Goal: Communication & Community: Share content

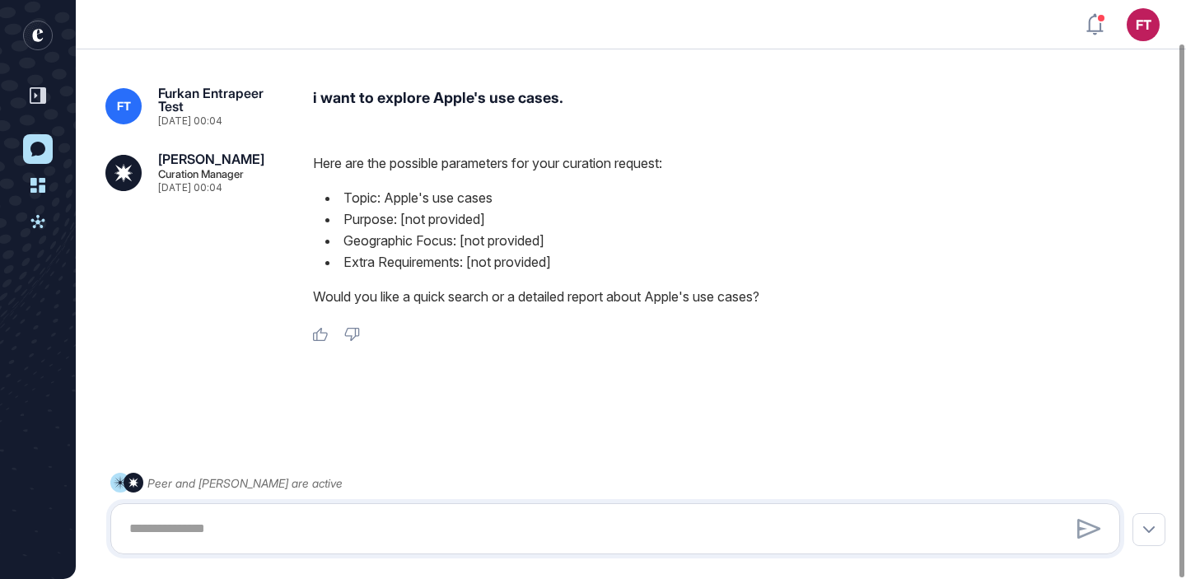
scroll to position [46, 0]
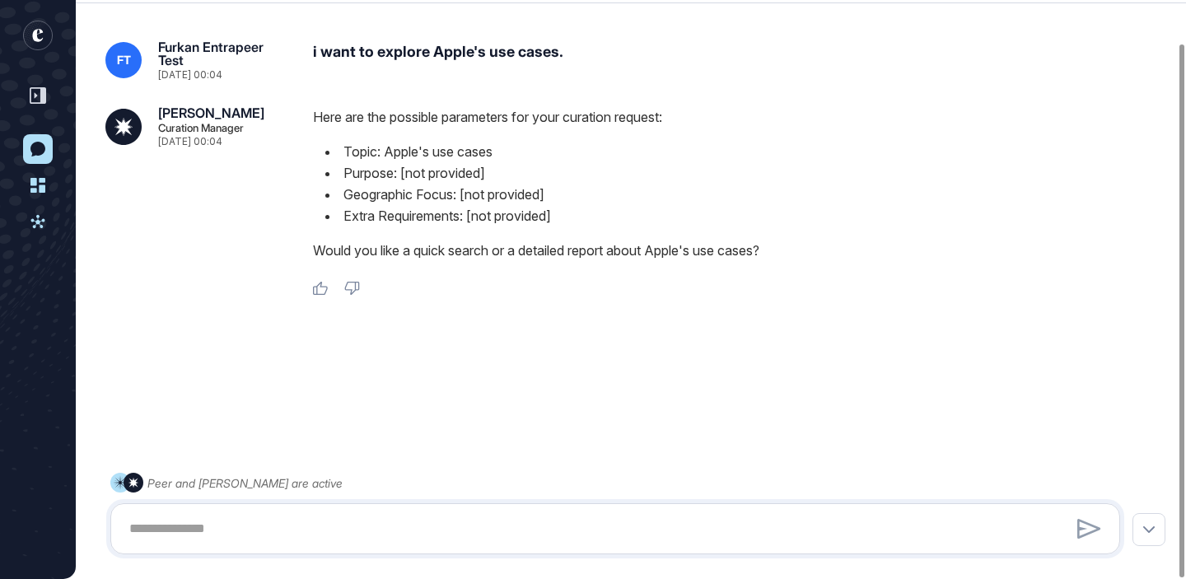
click at [44, 37] on rect "entrapeer-logo" at bounding box center [38, 36] width 30 height 30
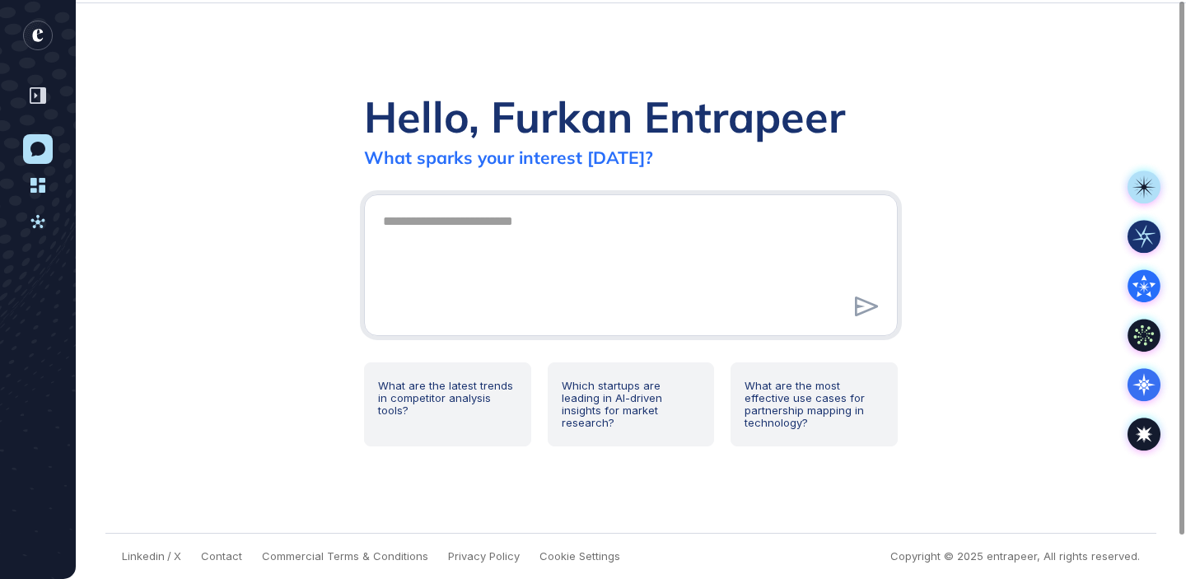
scroll to position [0, 0]
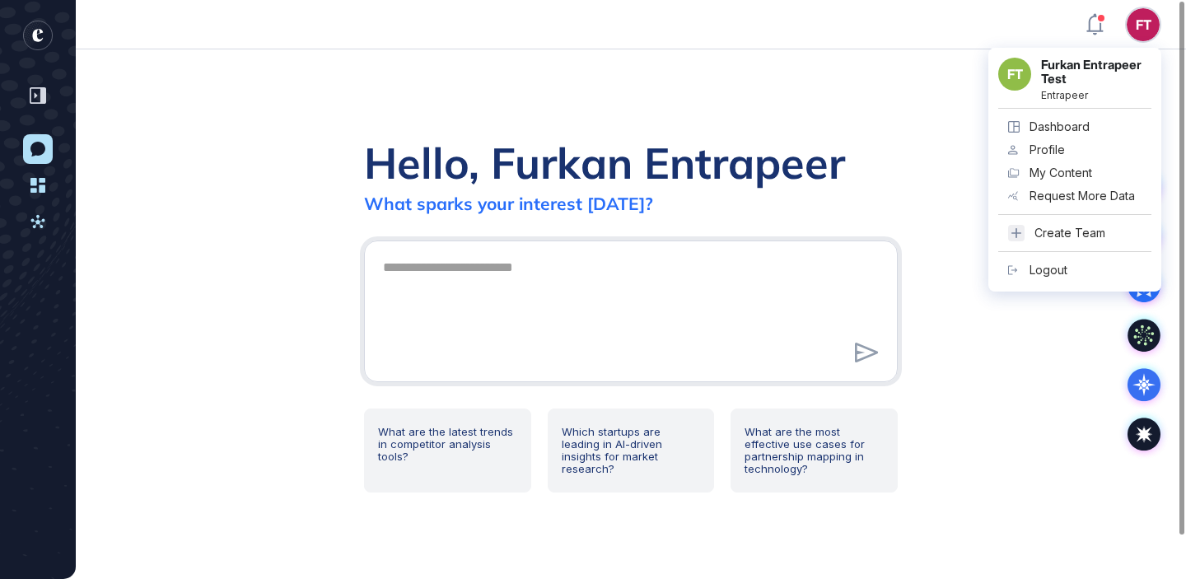
click at [1079, 168] on div "My Content" at bounding box center [1060, 172] width 63 height 13
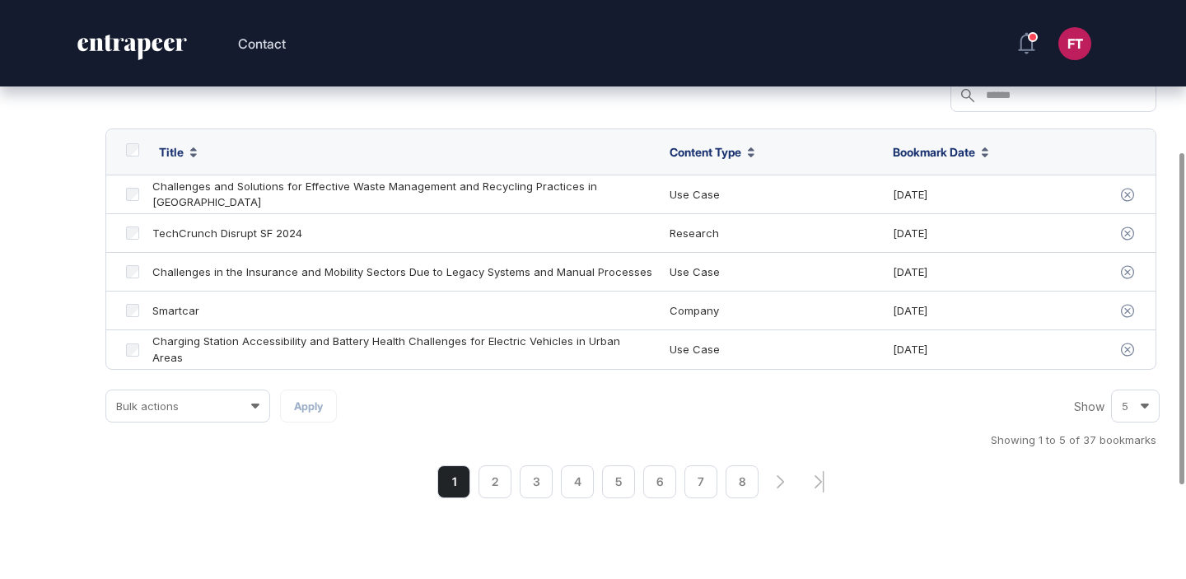
scroll to position [269, 0]
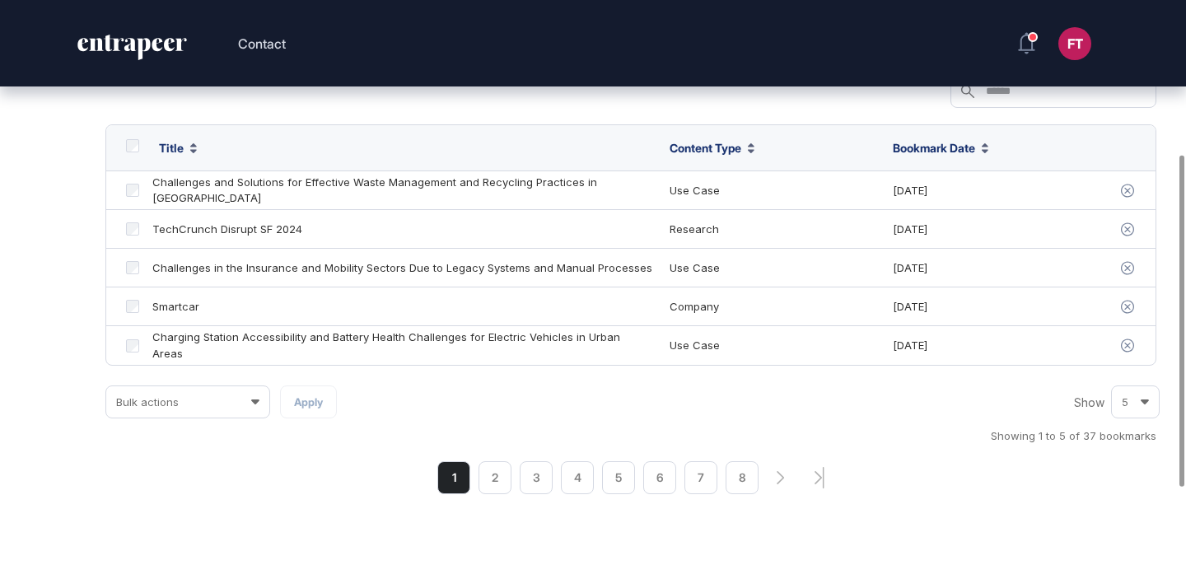
click at [113, 44] on icon "entrapeer-logo" at bounding box center [132, 48] width 113 height 26
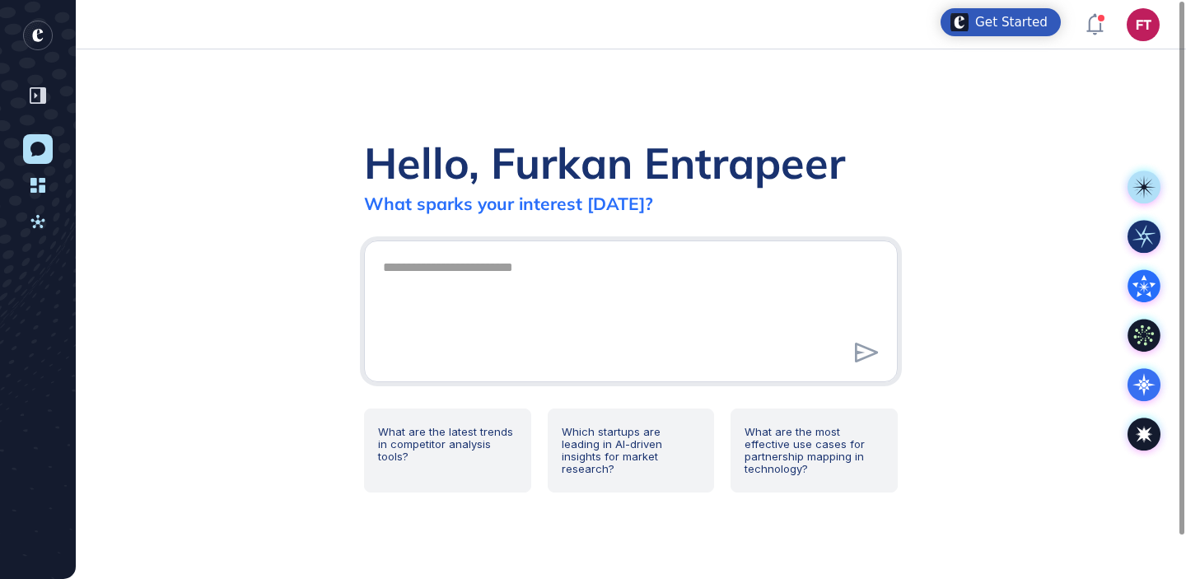
click at [245, 115] on div "Hello, Furkan Entrapeer What sparks your interest today? What are the latest tr…" at bounding box center [631, 313] width 1110 height 529
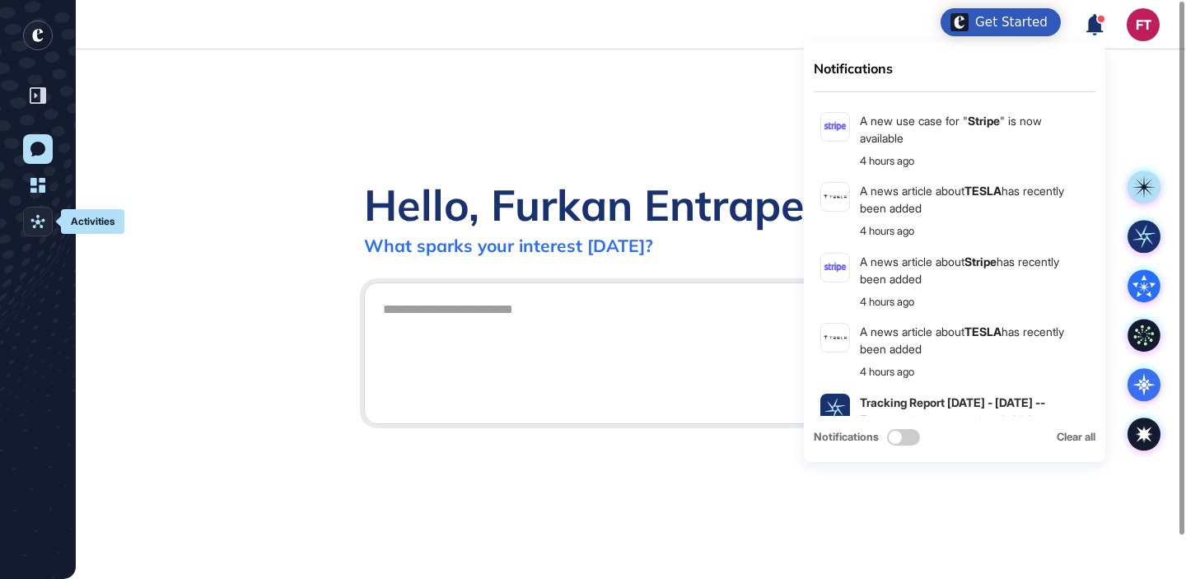
click at [28, 221] on link "Activities" at bounding box center [38, 222] width 30 height 30
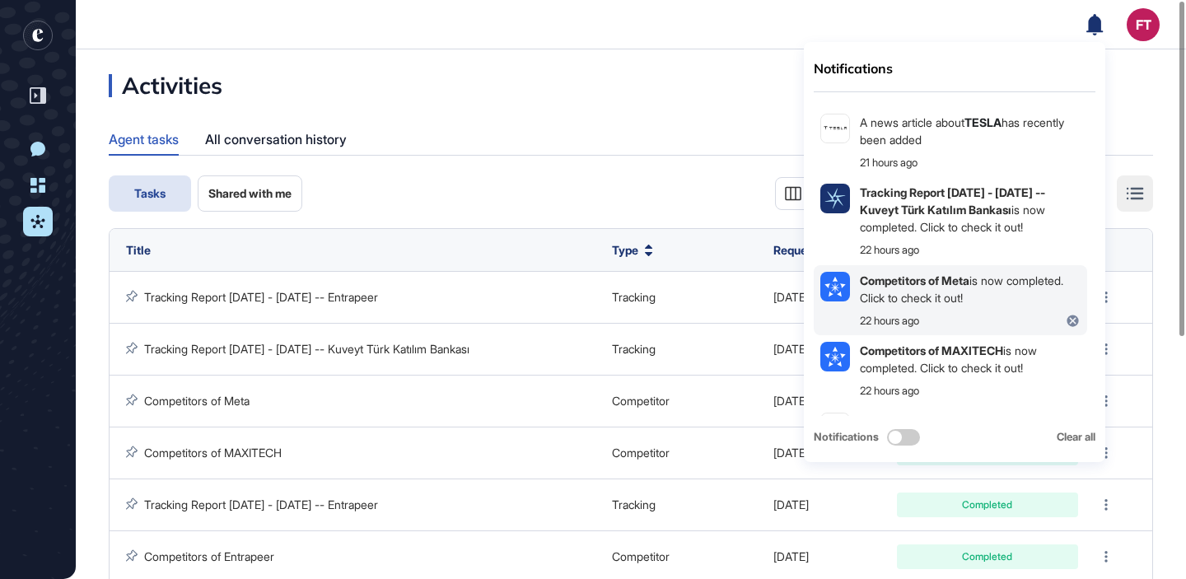
scroll to position [592, 0]
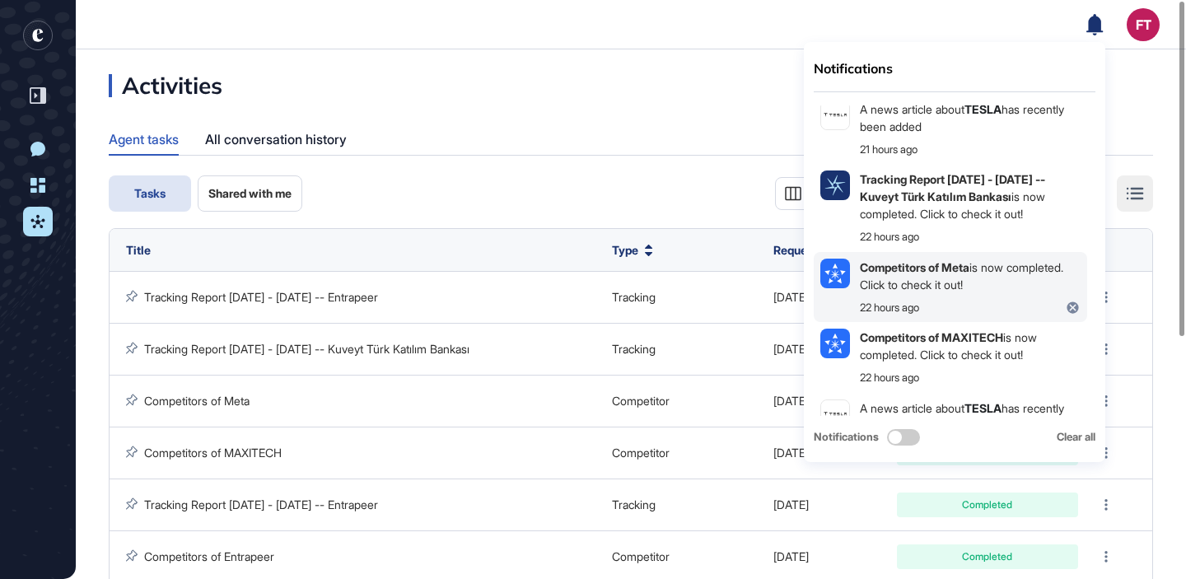
click at [962, 292] on div "Competitors of Meta is now completed. Click to check it out! 22 hours ago" at bounding box center [970, 288] width 221 height 58
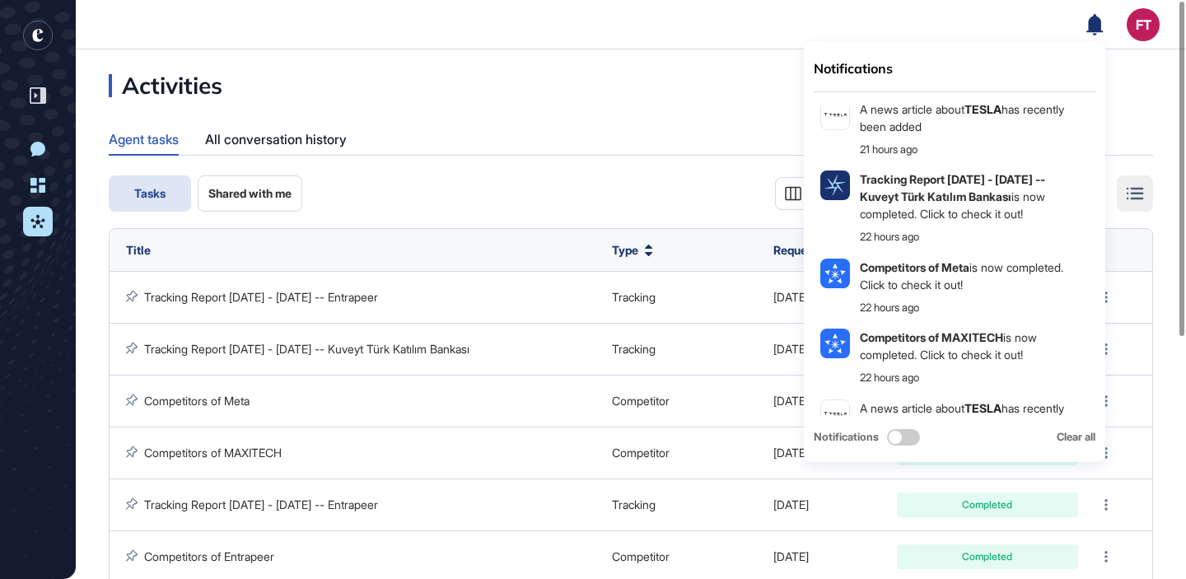
click at [671, 96] on div "Activities Agent tasks All conversation history Tasks Shared with me Columns Se…" at bounding box center [631, 501] width 1110 height 854
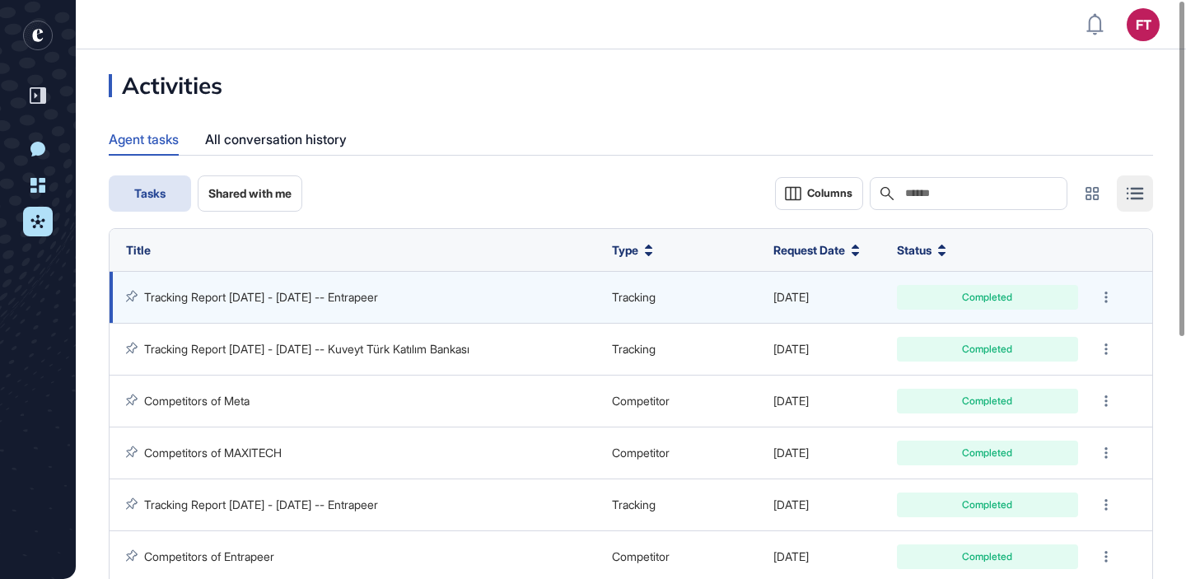
click at [272, 295] on link "Tracking Report [DATE] - [DATE] -- Entrapeer" at bounding box center [261, 297] width 234 height 14
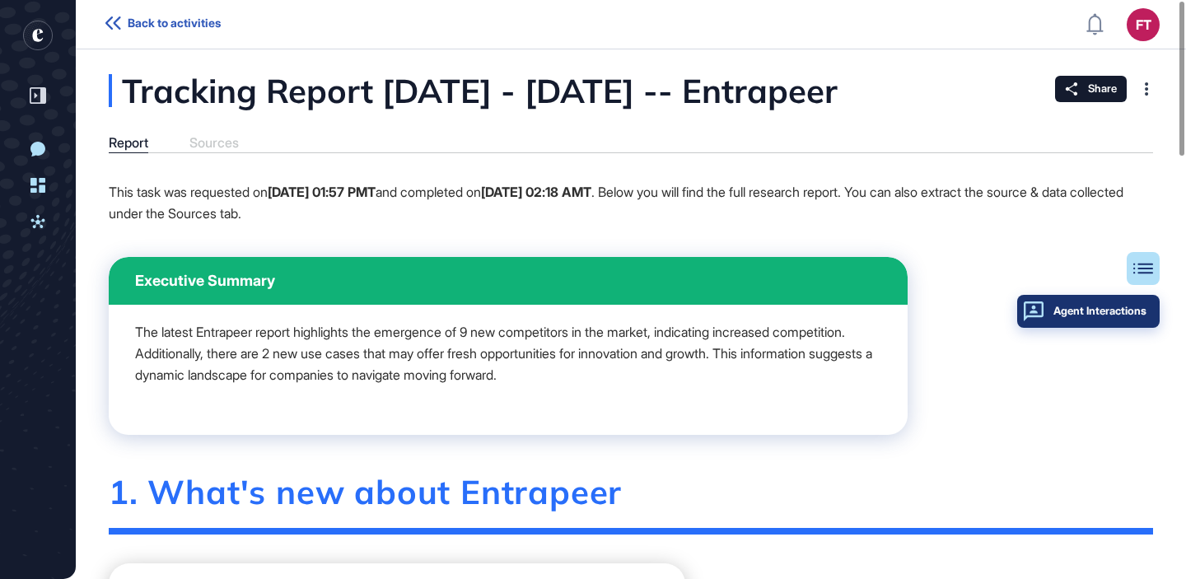
click at [1130, 313] on div "Agent Interactions" at bounding box center [1088, 311] width 116 height 13
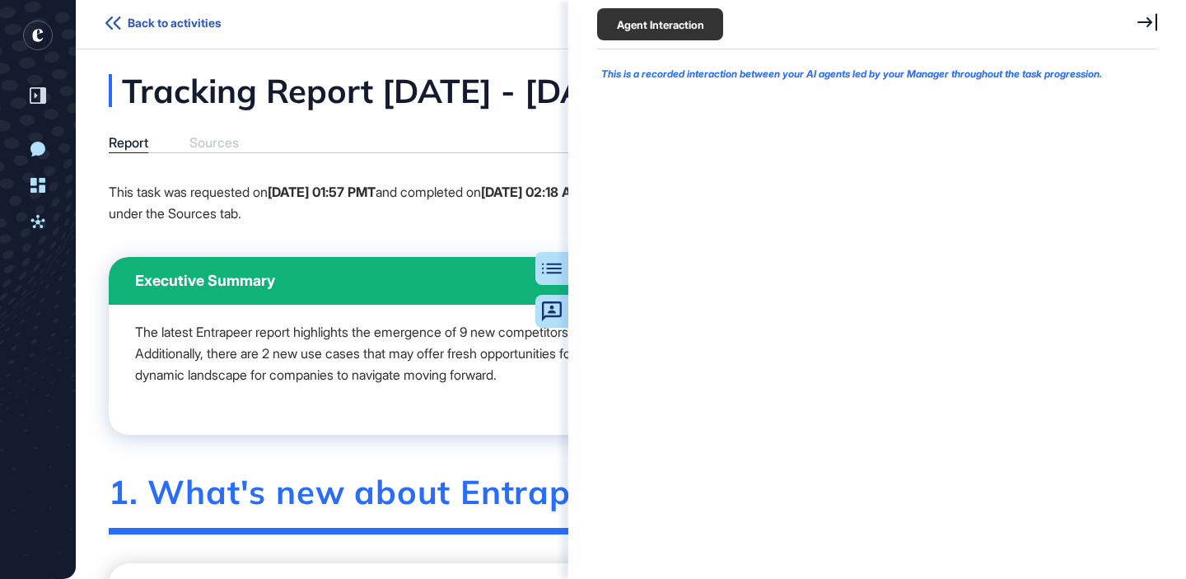
scroll to position [7, 1]
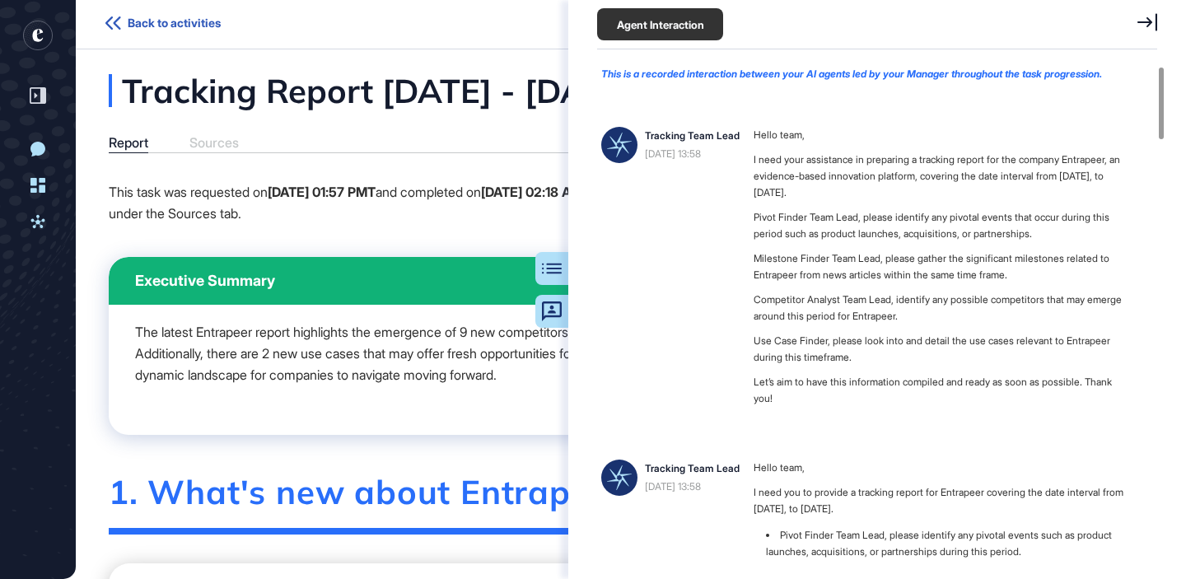
click at [1146, 23] on icon at bounding box center [1147, 22] width 20 height 18
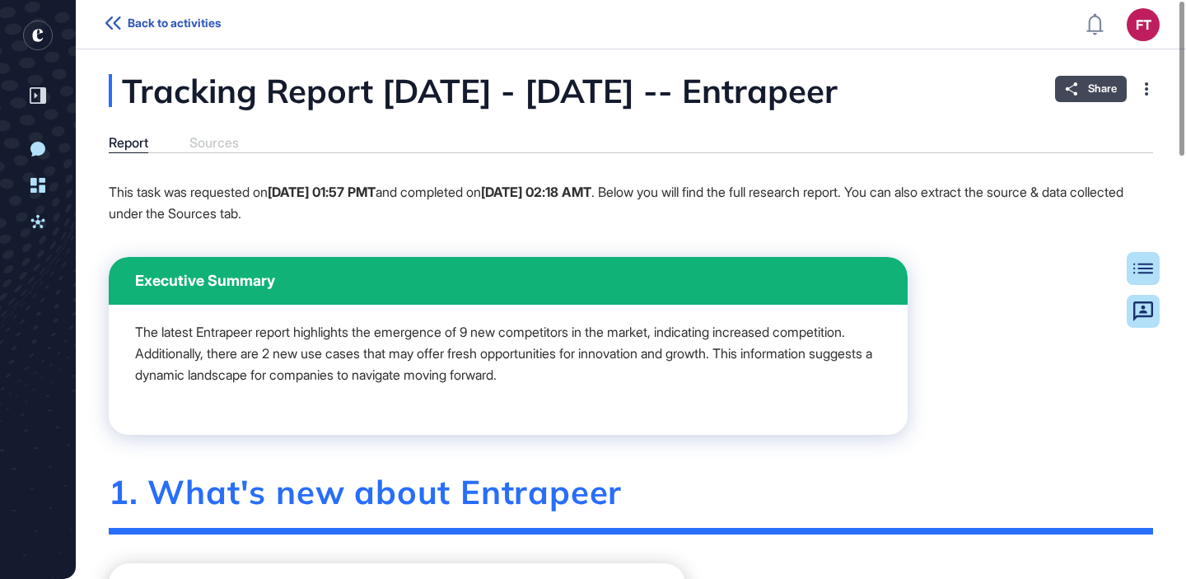
click at [1087, 96] on div "Share" at bounding box center [1091, 89] width 72 height 26
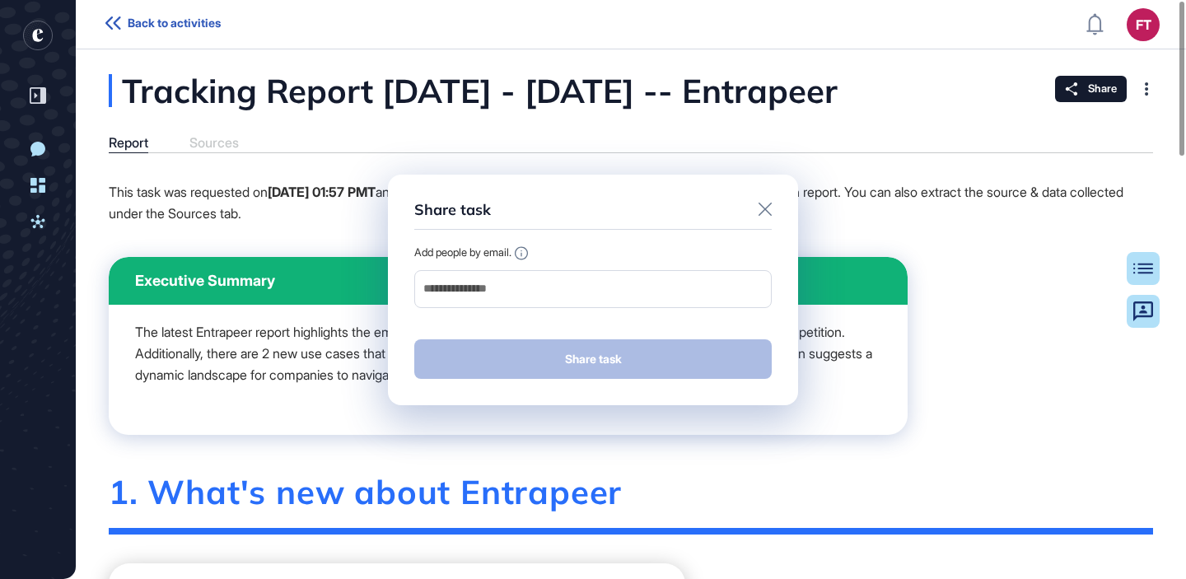
click at [613, 309] on div "Share task Add people by email. Share task" at bounding box center [593, 290] width 410 height 231
click at [622, 305] on div at bounding box center [592, 289] width 357 height 38
click at [572, 284] on input "email" at bounding box center [593, 288] width 342 height 23
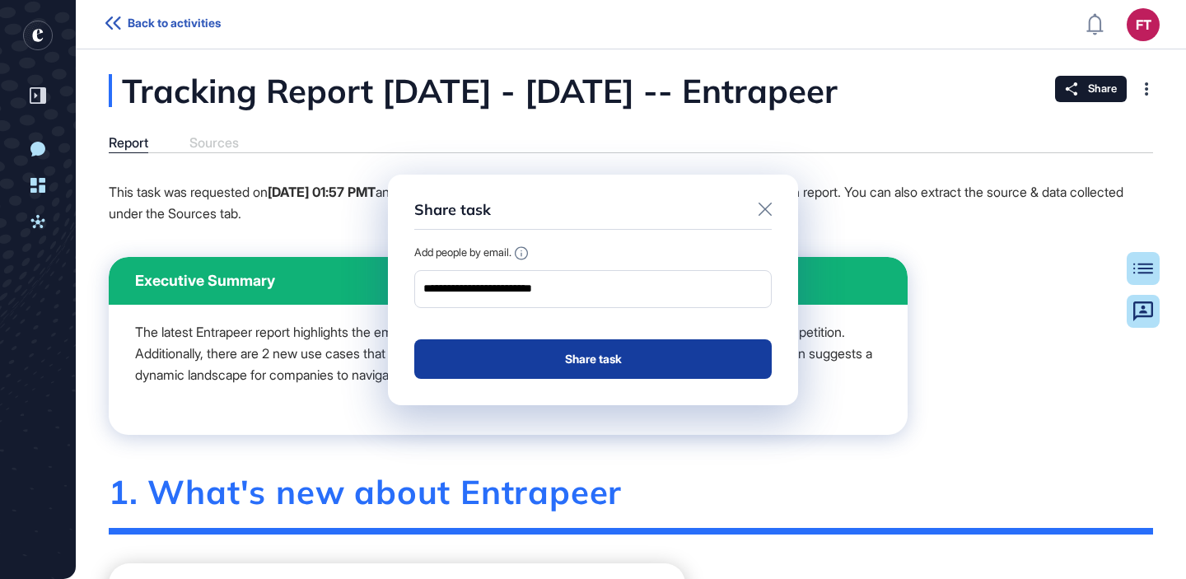
type input "**********"
click at [501, 346] on button "Share task" at bounding box center [592, 359] width 357 height 40
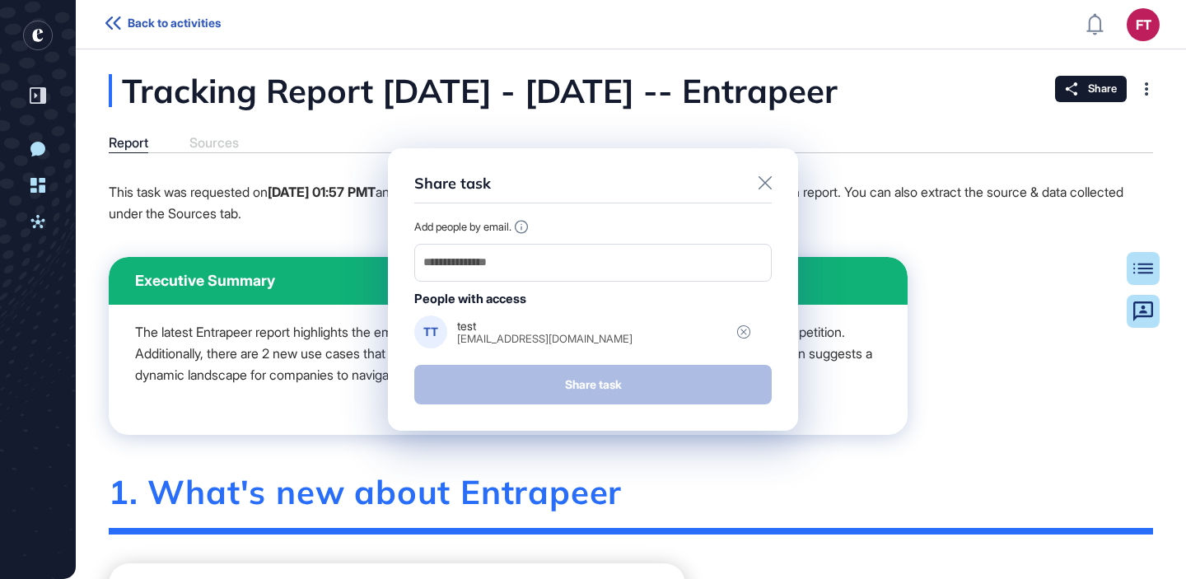
click at [766, 184] on icon at bounding box center [764, 182] width 13 height 13
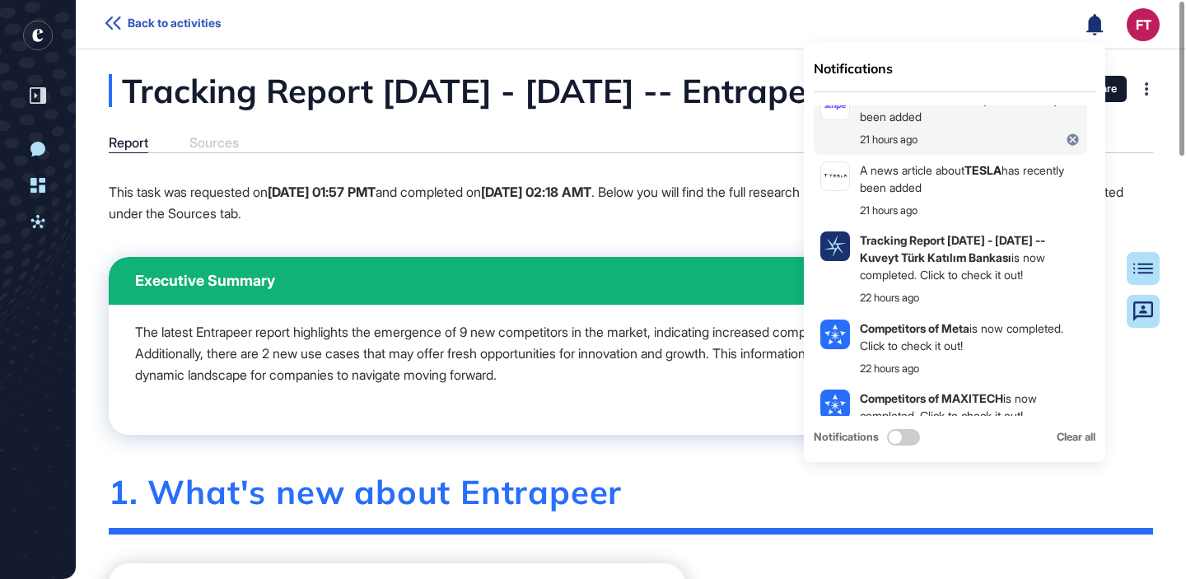
scroll to position [533, 0]
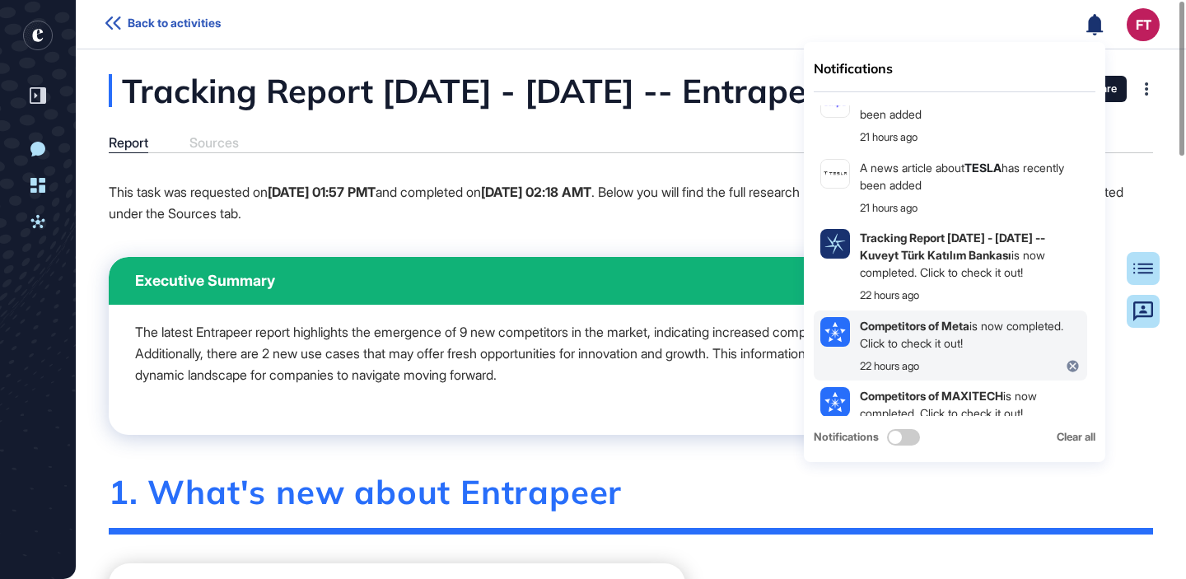
click at [976, 336] on div "Competitors of Meta is now completed. Click to check it out!" at bounding box center [970, 334] width 221 height 35
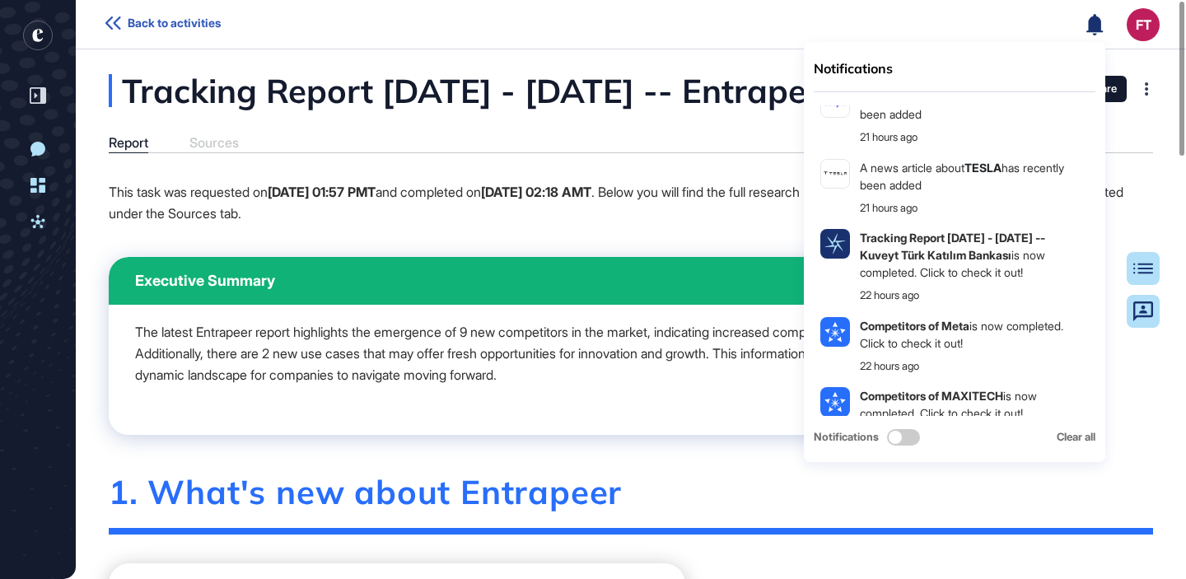
click at [35, 41] on rect "entrapeer-logo" at bounding box center [38, 36] width 30 height 30
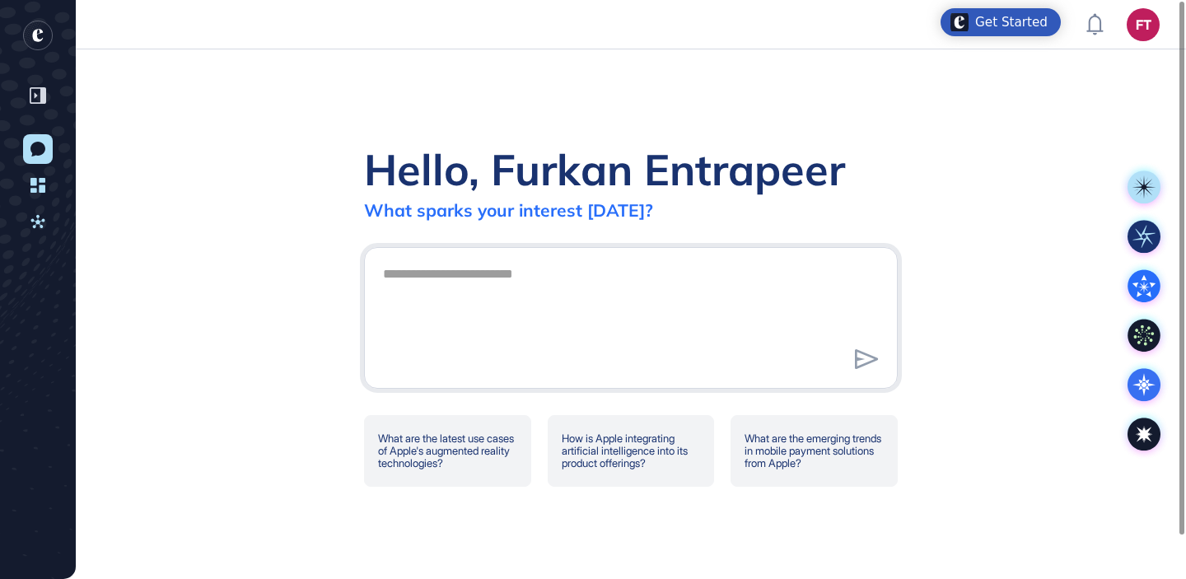
click at [820, 53] on div "Hello, Furkan Entrapeer What sparks your interest today? What are the latest us…" at bounding box center [631, 313] width 1110 height 529
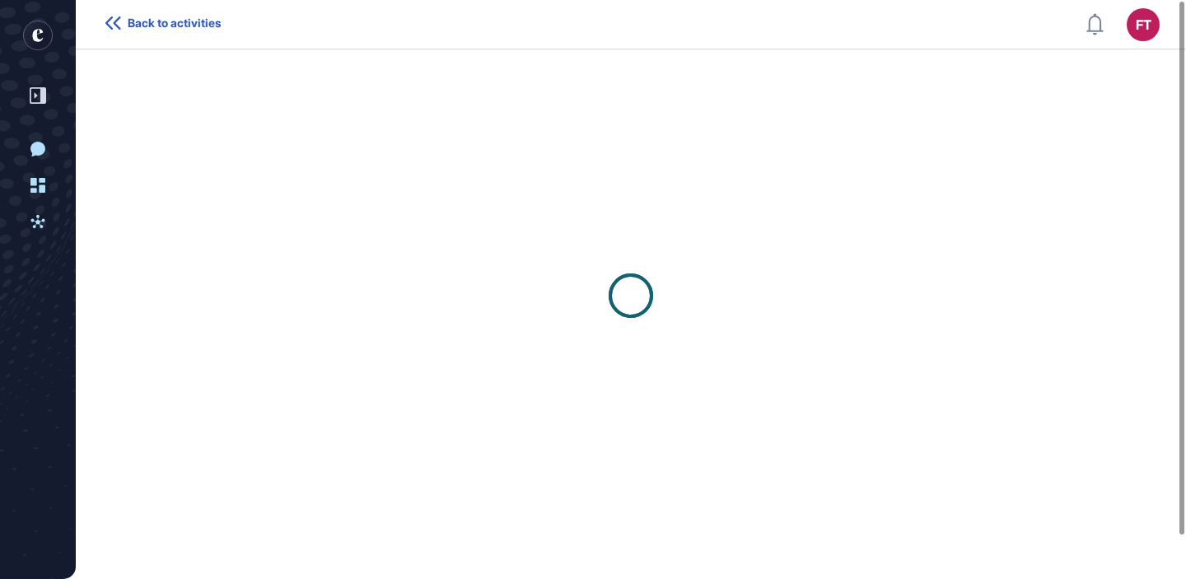
scroll to position [1, 1]
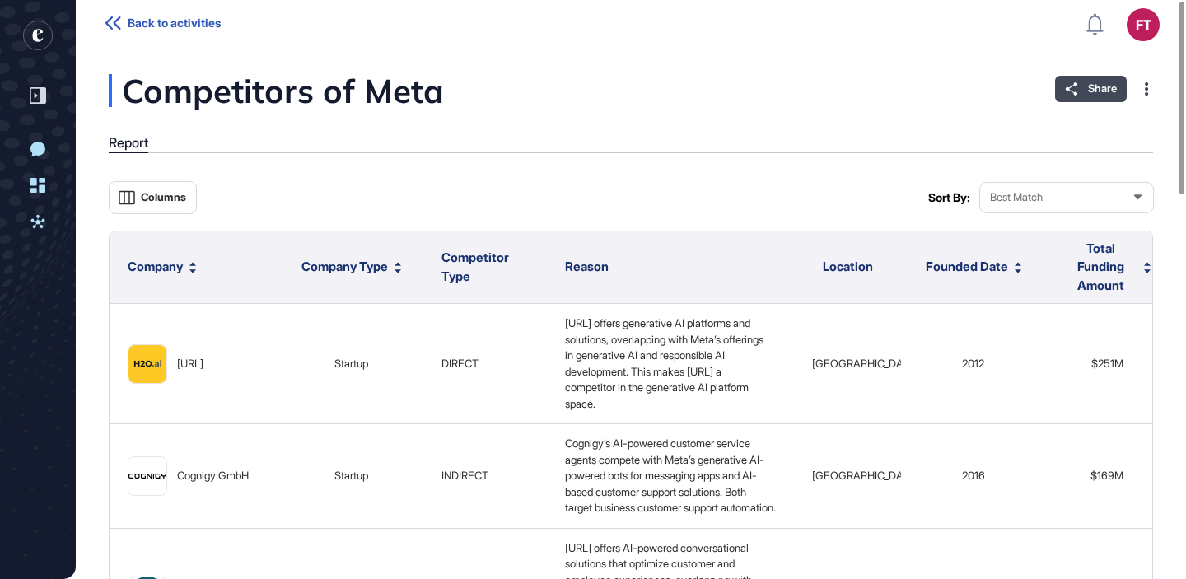
click at [1088, 91] on span "Share" at bounding box center [1102, 88] width 29 height 13
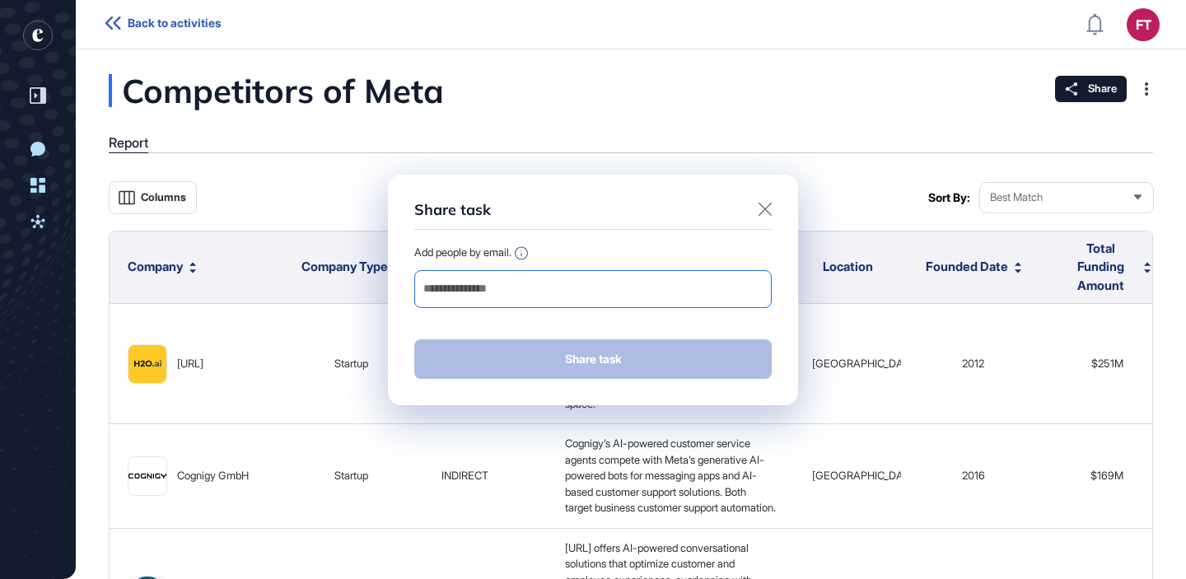
click at [637, 287] on input "email" at bounding box center [593, 288] width 342 height 23
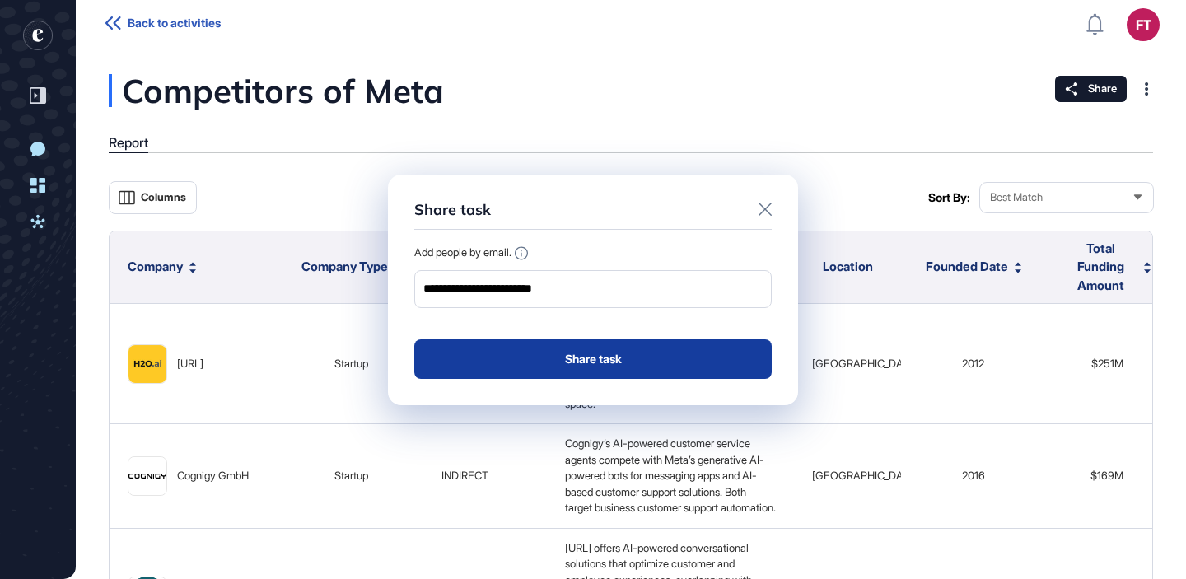
type input "**********"
click at [617, 366] on button "Share task" at bounding box center [592, 359] width 357 height 40
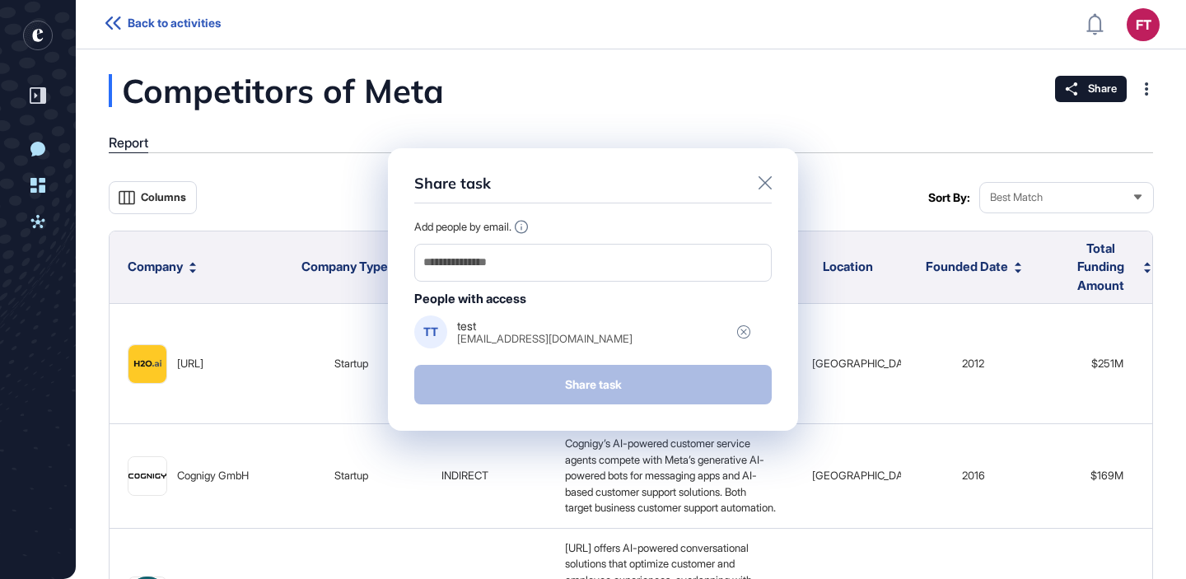
click at [865, 75] on div "Share task Add people by email. People with access TT test aktaserdemfurkan@gma…" at bounding box center [593, 289] width 1186 height 579
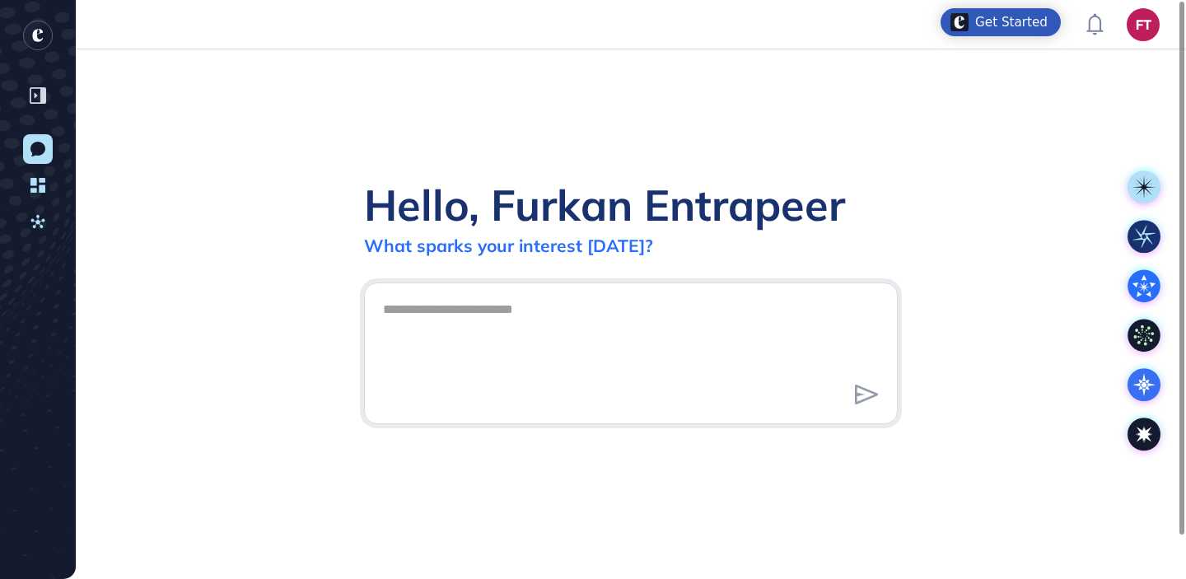
scroll to position [1, 1]
click at [620, 326] on textarea at bounding box center [630, 350] width 515 height 115
click at [1125, 251] on div at bounding box center [1143, 236] width 49 height 49
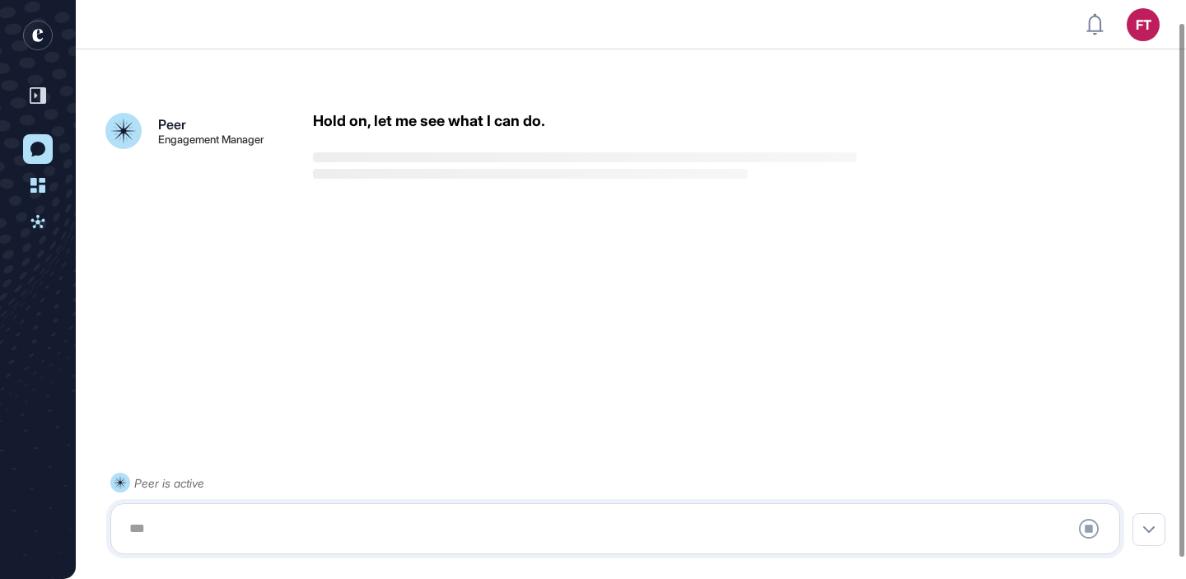
scroll to position [46, 0]
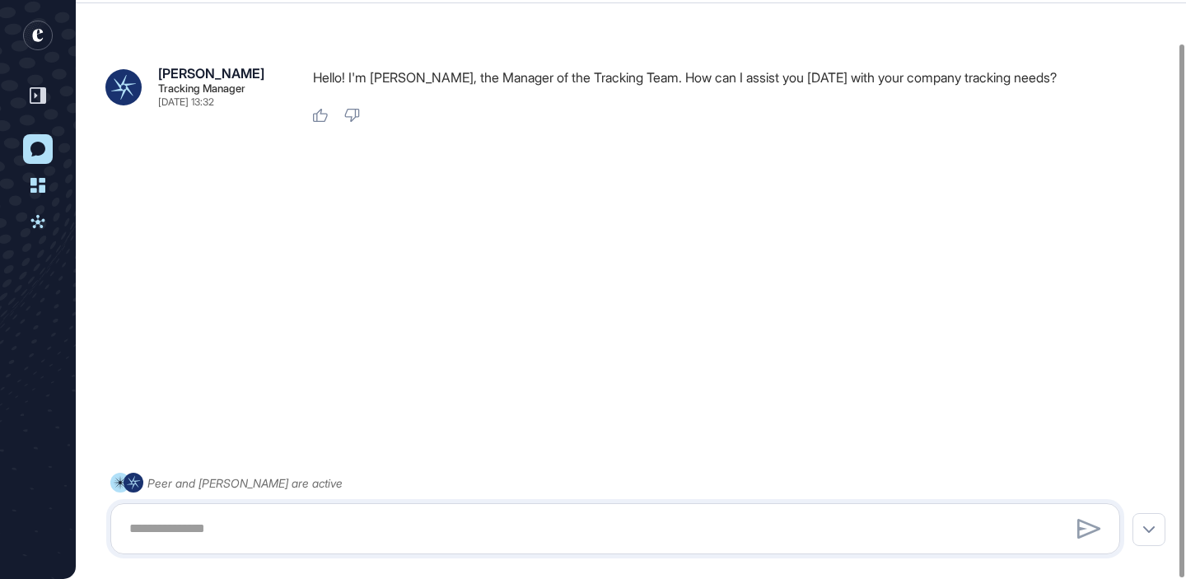
click at [35, 31] on icon "entrapeer-logo" at bounding box center [37, 35] width 11 height 13
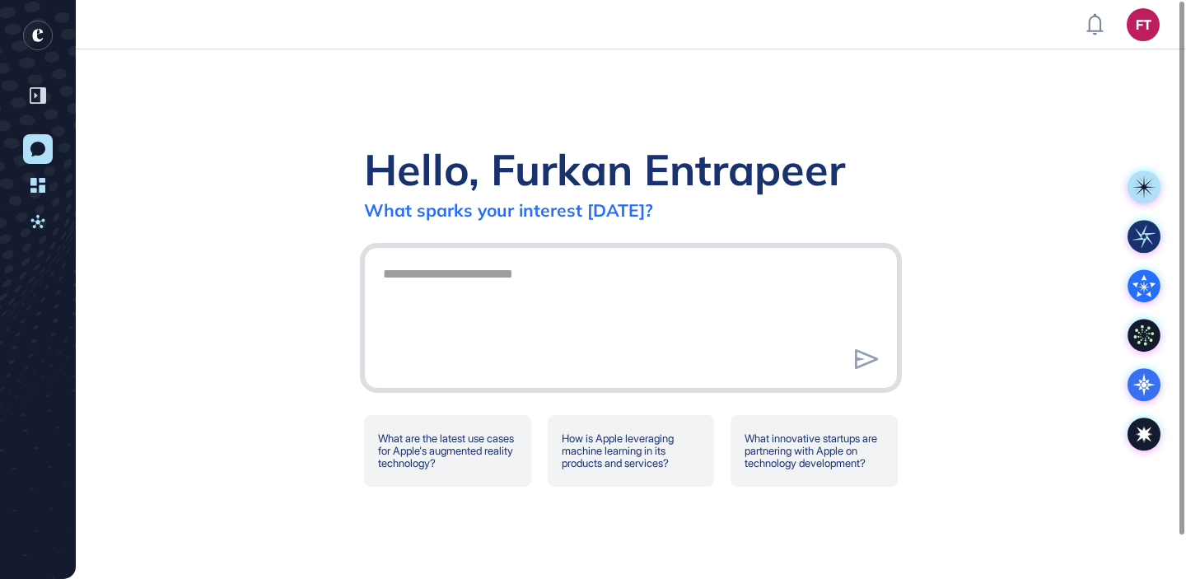
click at [568, 300] on textarea at bounding box center [630, 315] width 515 height 115
type textarea "**********"
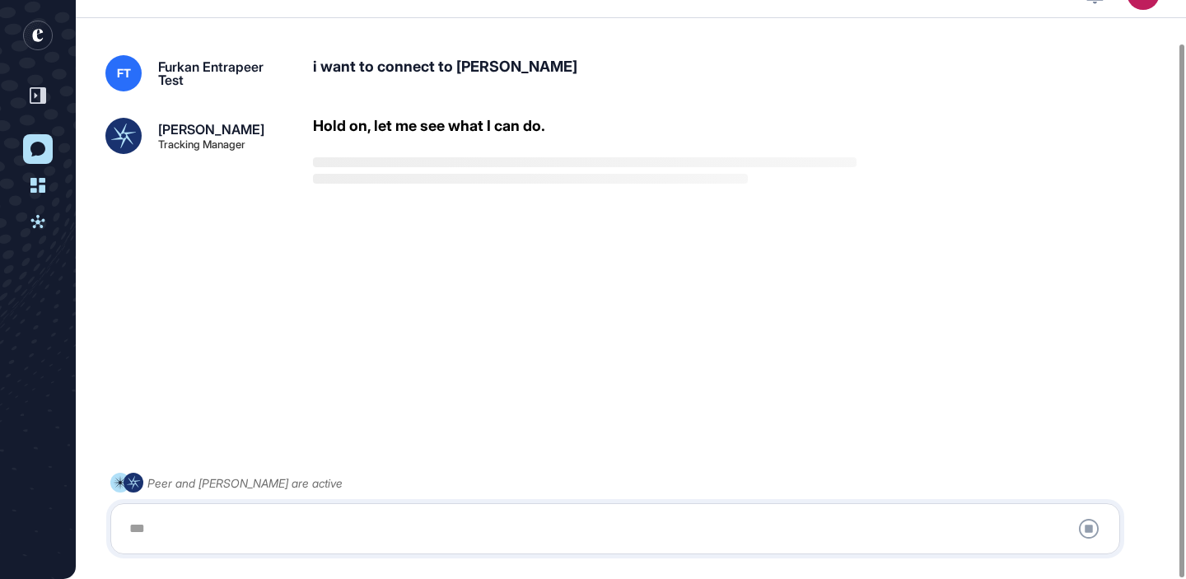
scroll to position [46, 0]
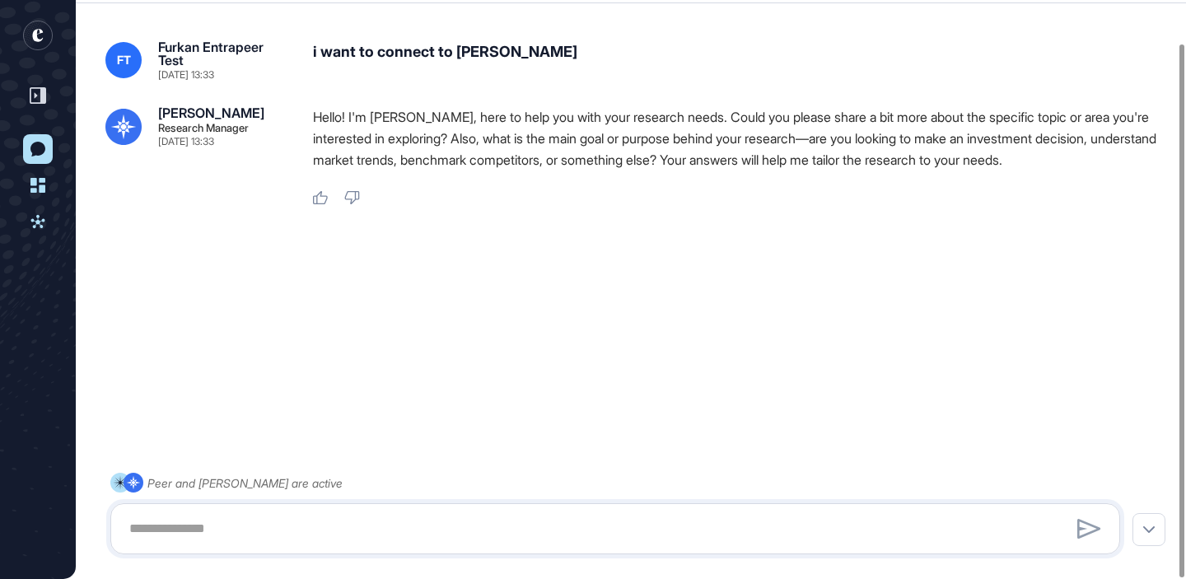
click at [37, 39] on icon "entrapeer-logo" at bounding box center [37, 35] width 11 height 13
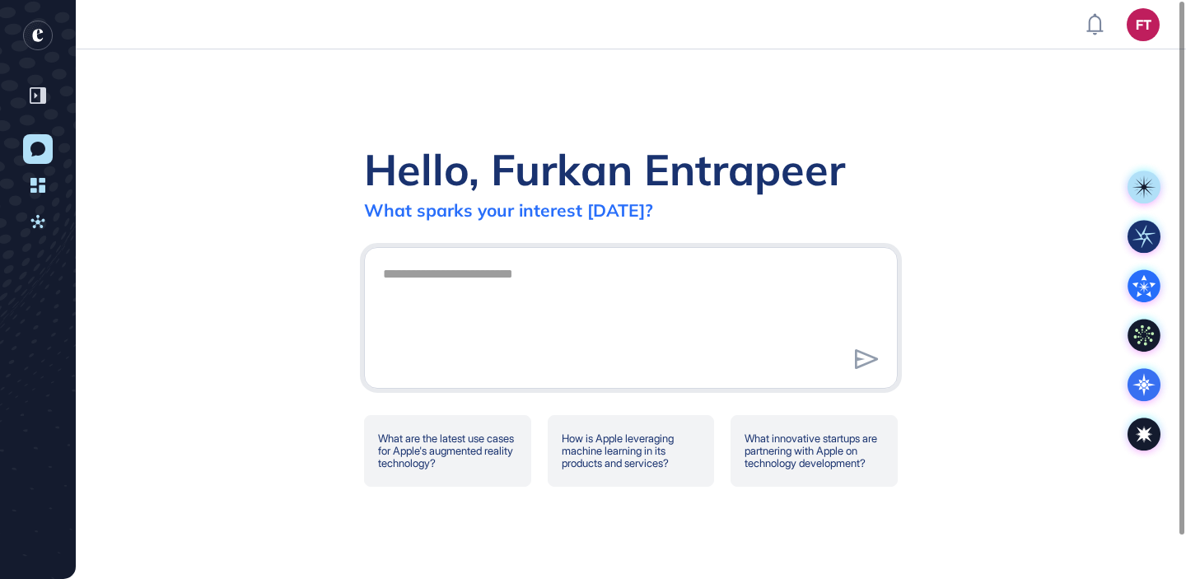
click at [513, 105] on div "Hello, Furkan Entrapeer What sparks your interest today? What are the latest us…" at bounding box center [631, 313] width 1110 height 529
click at [519, 278] on textarea at bounding box center [630, 315] width 515 height 115
type textarea "**********"
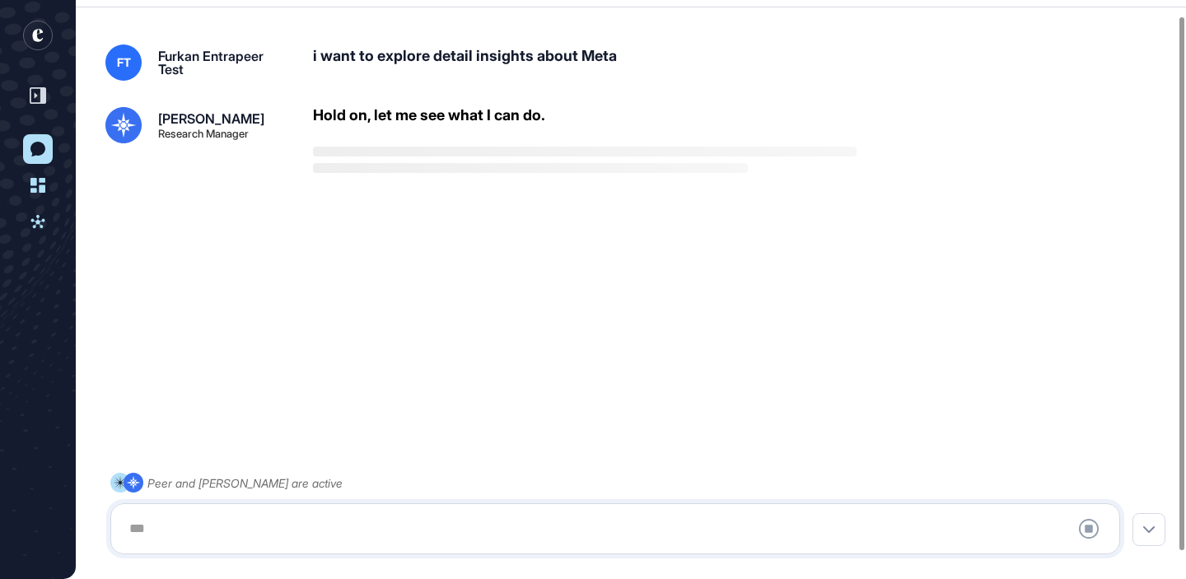
scroll to position [46, 0]
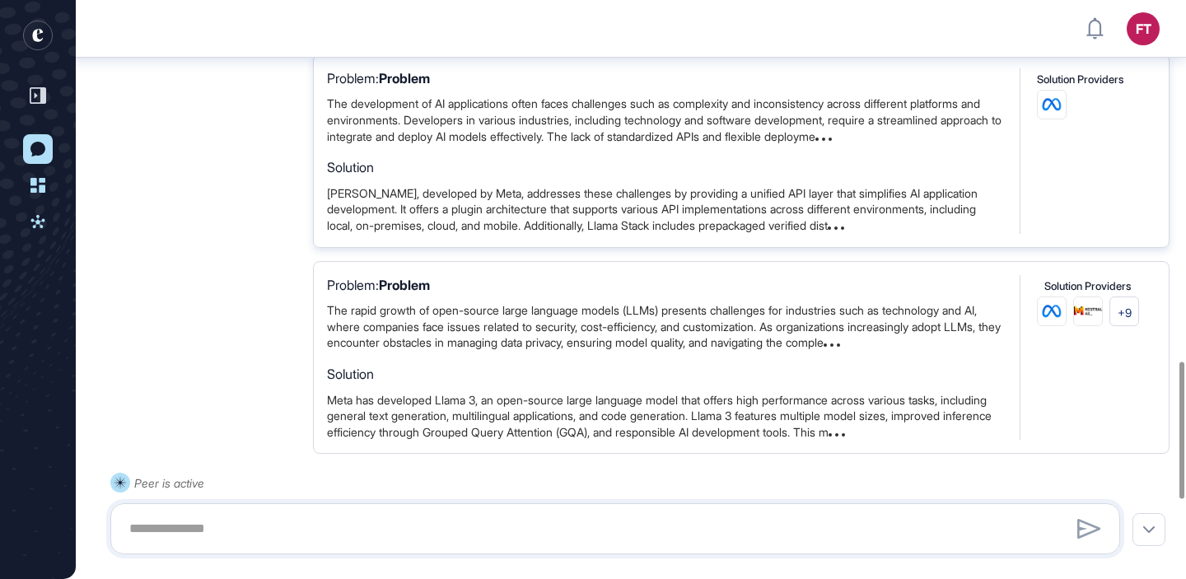
scroll to position [1722, 0]
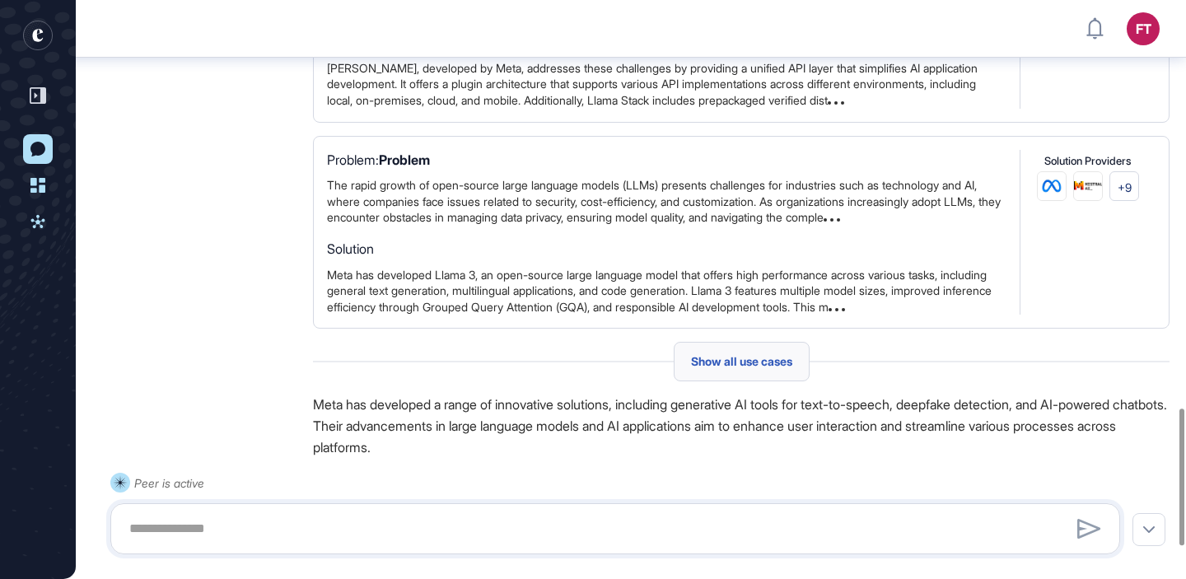
click at [704, 367] on span "Show all use cases" at bounding box center [741, 361] width 101 height 13
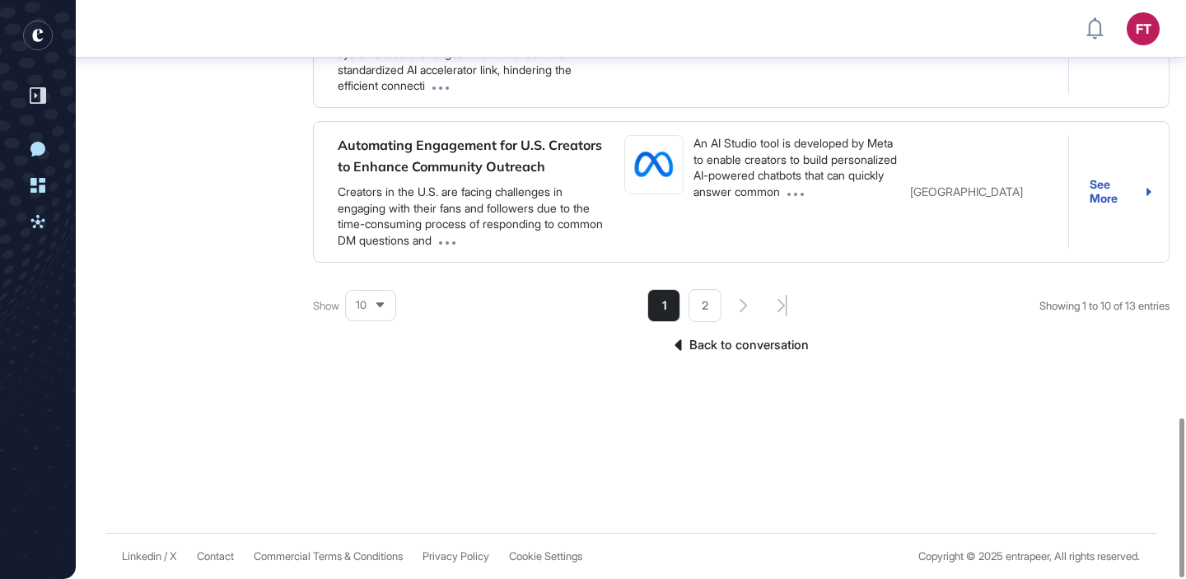
scroll to position [1517, 0]
click at [731, 335] on link "Back to conversation" at bounding box center [741, 344] width 856 height 21
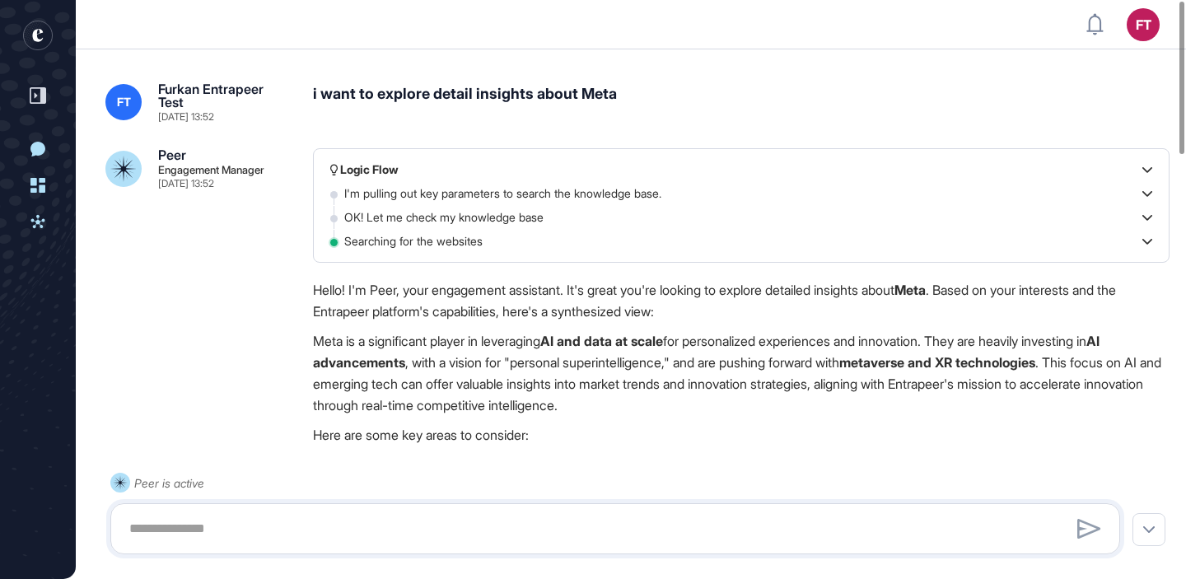
click at [511, 96] on div "i want to explore detail insights about Meta" at bounding box center [741, 102] width 856 height 40
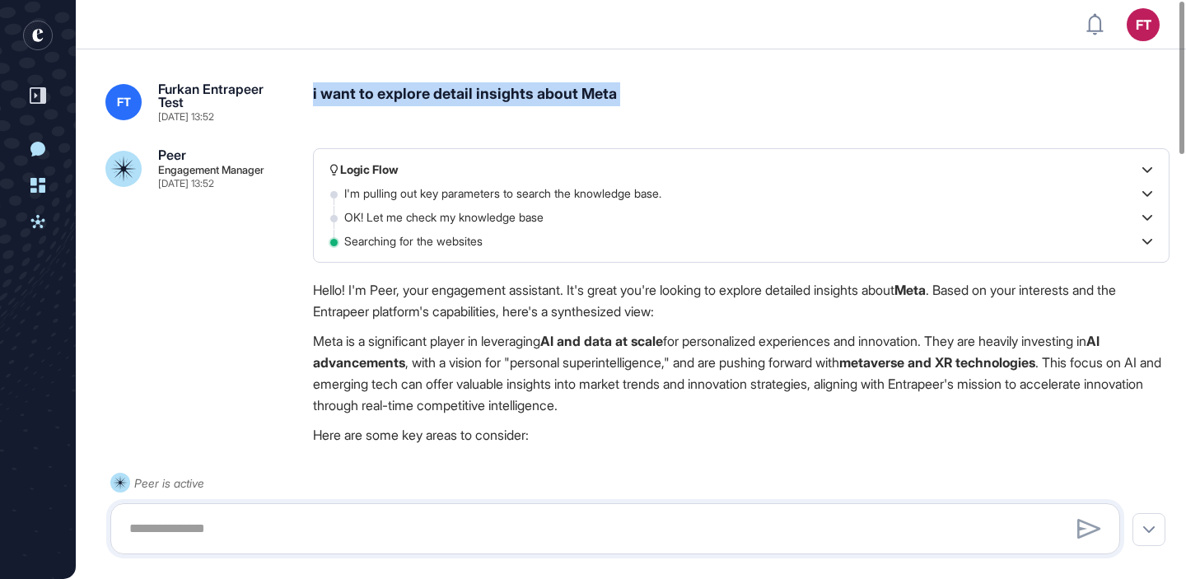
copy div "i want to explore detail insights about Meta"
click at [36, 89] on icon at bounding box center [38, 95] width 16 height 16
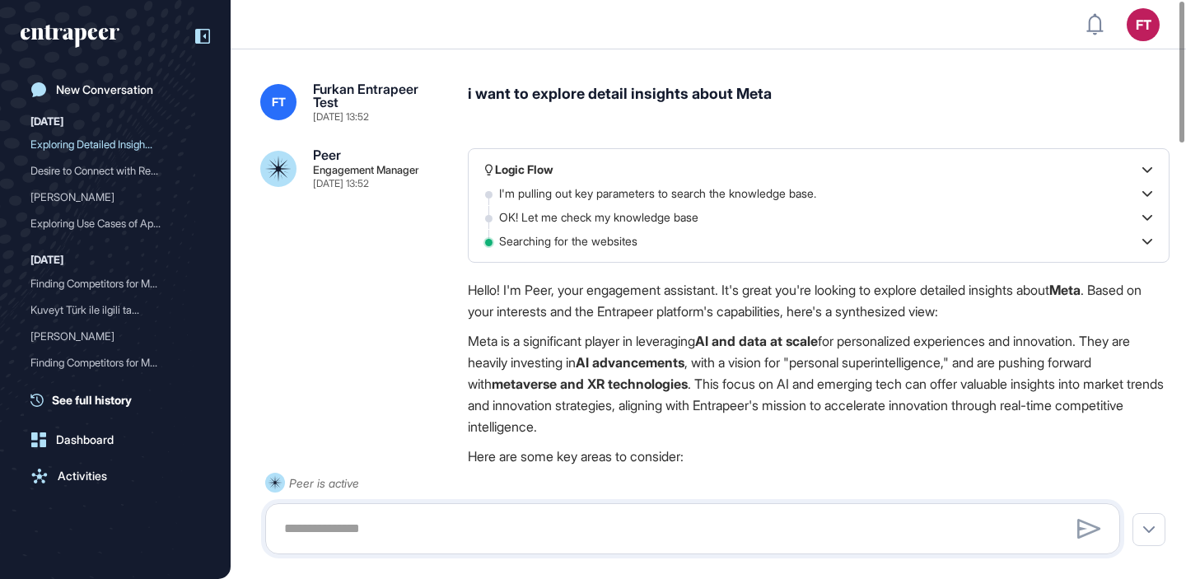
click at [69, 31] on icon "entrapeer-logo" at bounding box center [64, 34] width 87 height 12
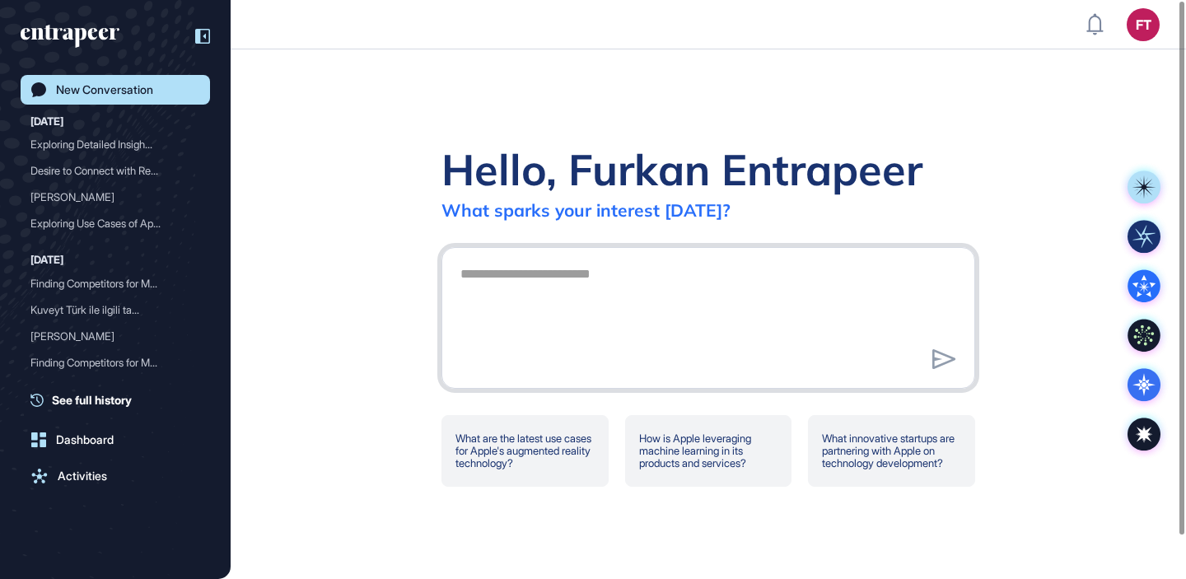
click at [554, 269] on textarea at bounding box center [707, 315] width 515 height 115
paste textarea "**********"
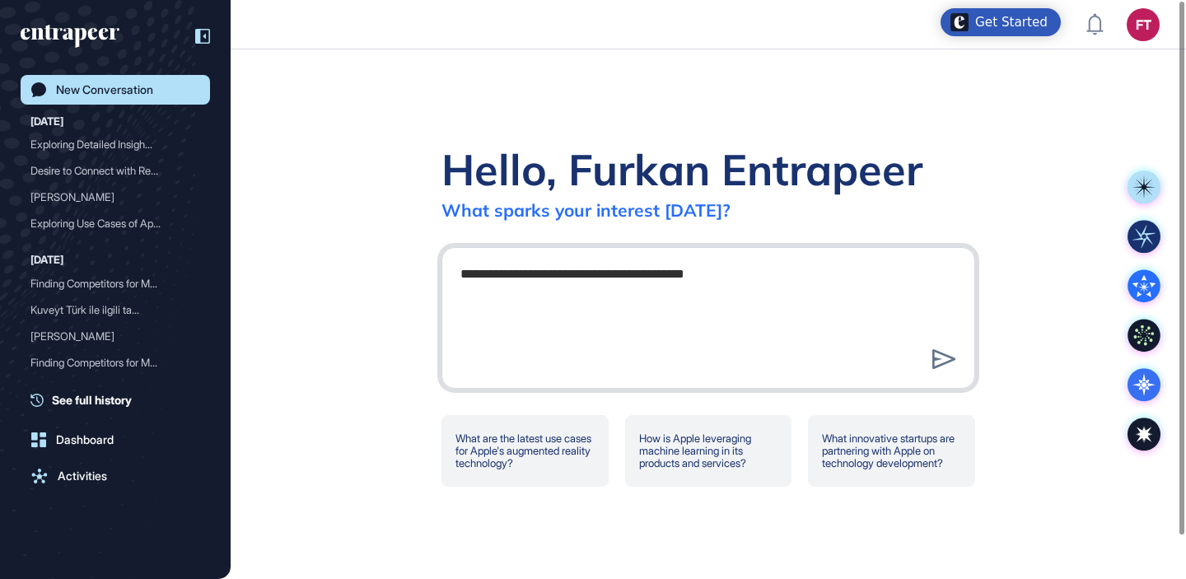
click at [711, 265] on textarea "**********" at bounding box center [707, 315] width 515 height 115
type textarea "**********"
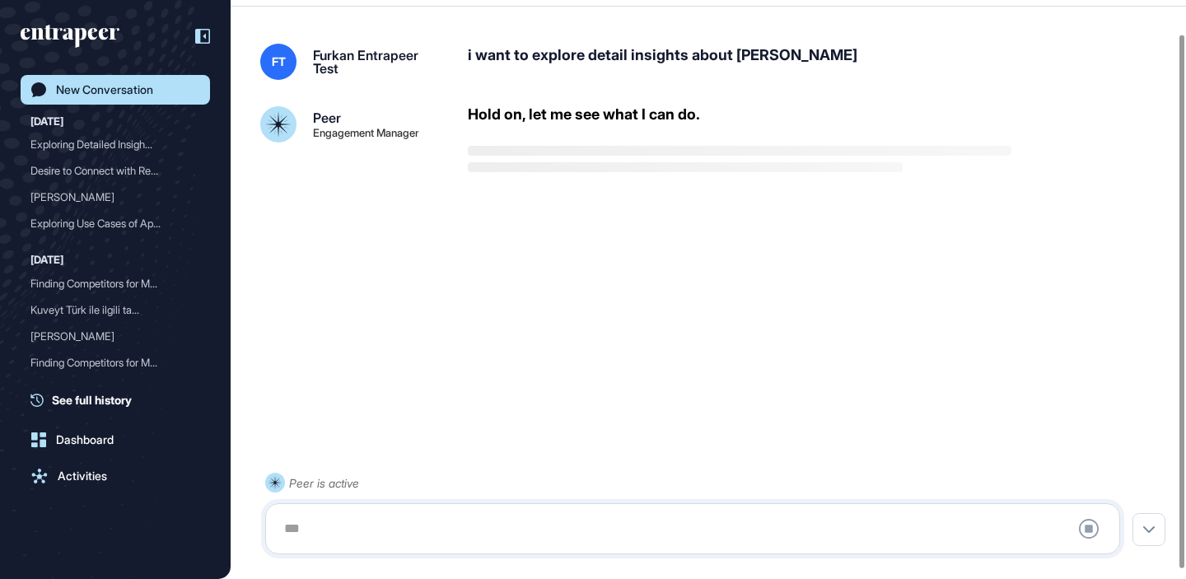
click at [195, 27] on div at bounding box center [194, 36] width 31 height 31
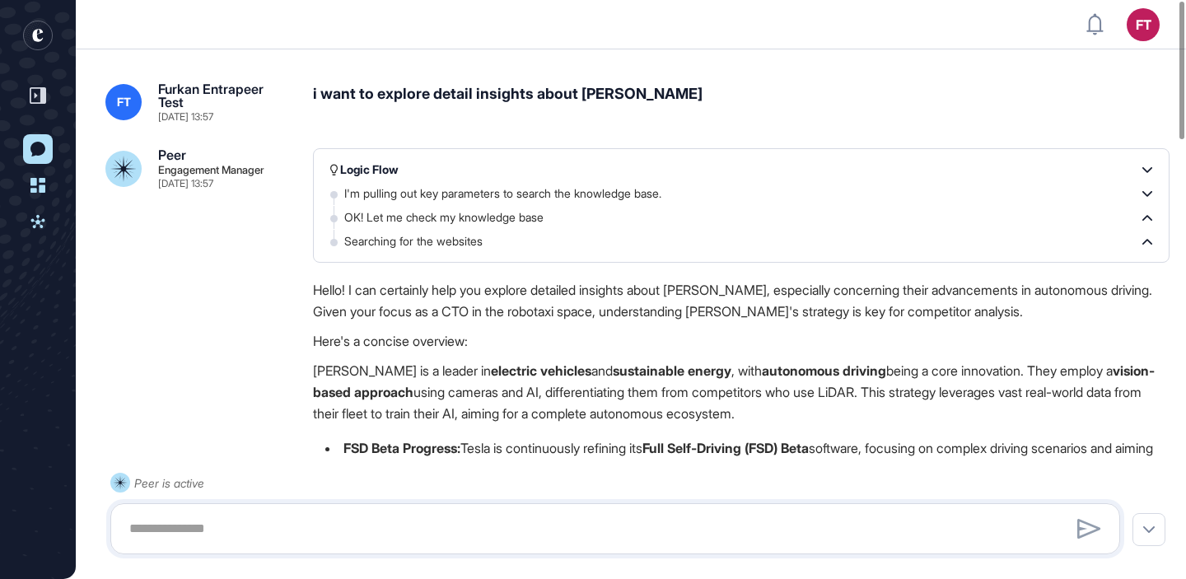
click at [28, 40] on icon "entrapeer-logo" at bounding box center [33, 39] width 26 height 37
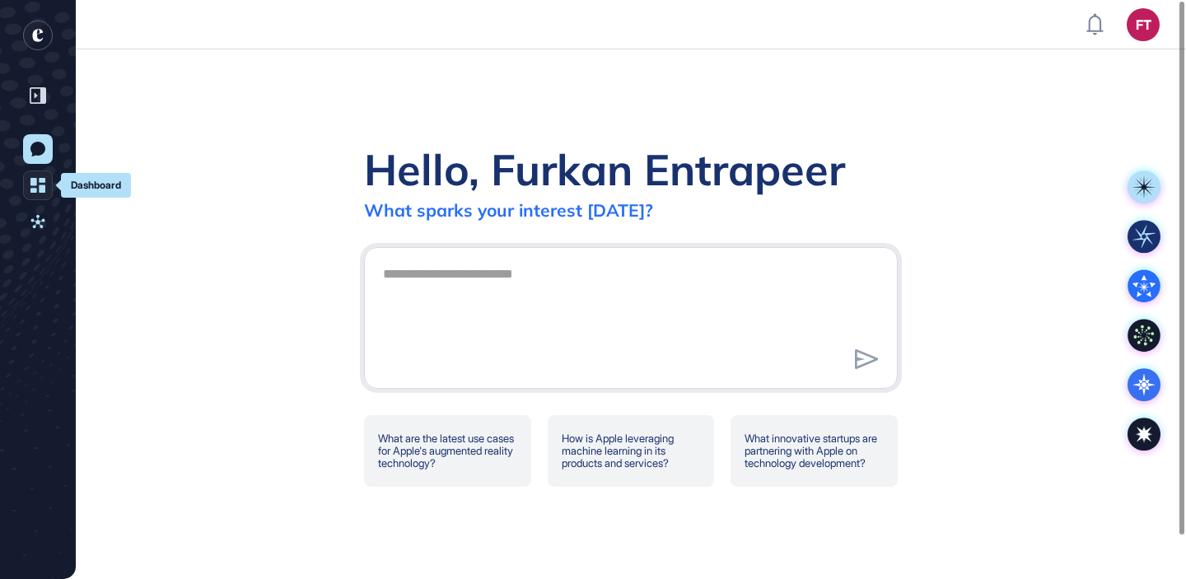
click at [30, 184] on icon at bounding box center [37, 185] width 15 height 15
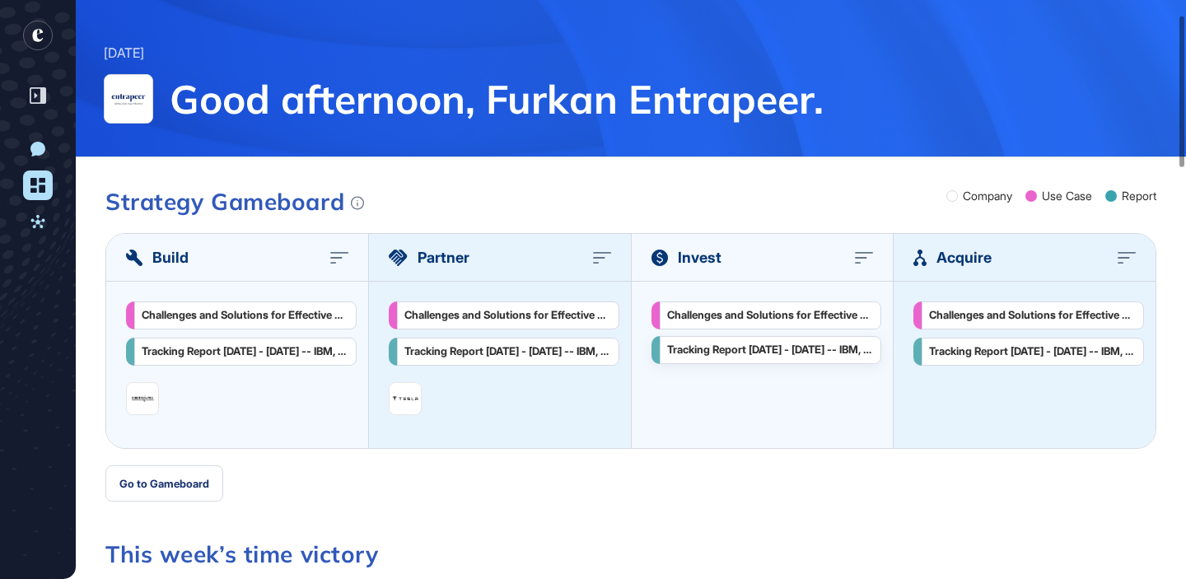
scroll to position [56, 0]
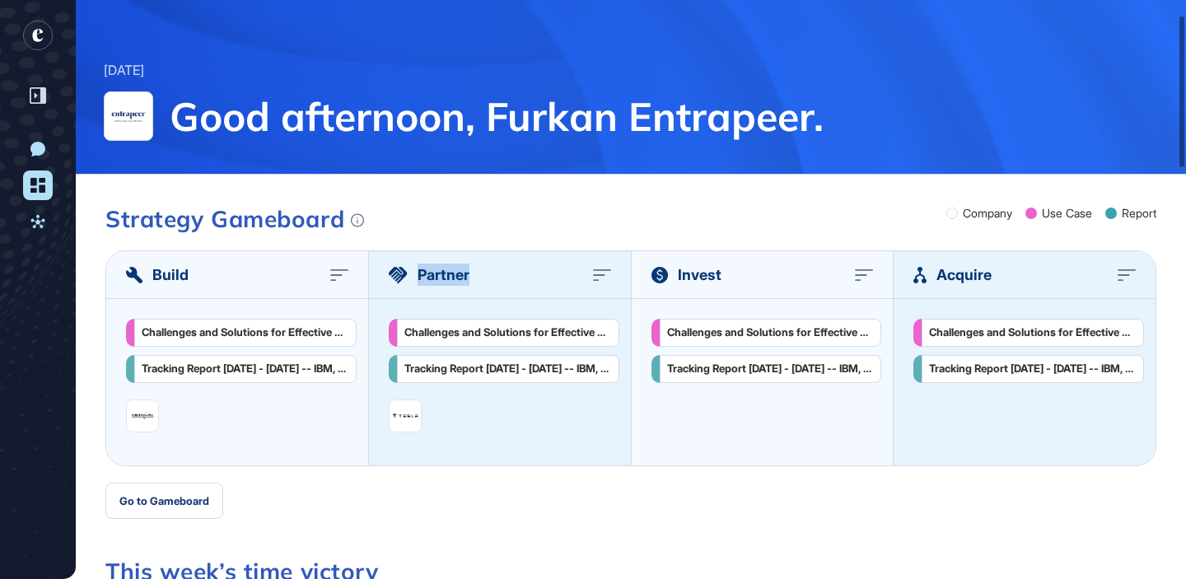
drag, startPoint x: 419, startPoint y: 275, endPoint x: 575, endPoint y: 287, distance: 156.9
click at [575, 287] on div "Partner" at bounding box center [500, 275] width 262 height 48
click at [190, 366] on div "Tracking Report [DATE] - [DATE] -- IBM, NVIDIA and 1 others" at bounding box center [245, 367] width 207 height 13
click at [31, 220] on icon at bounding box center [37, 221] width 14 height 13
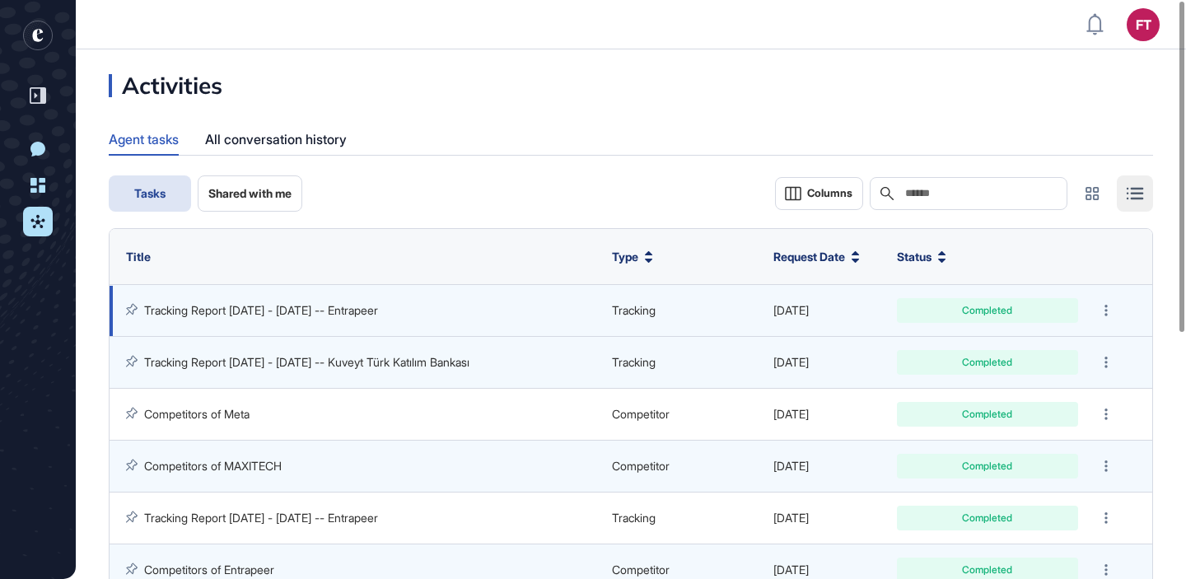
click at [288, 304] on link "Tracking Report Aug 06 - Aug 13, 2025 -- Entrapeer" at bounding box center [261, 310] width 234 height 14
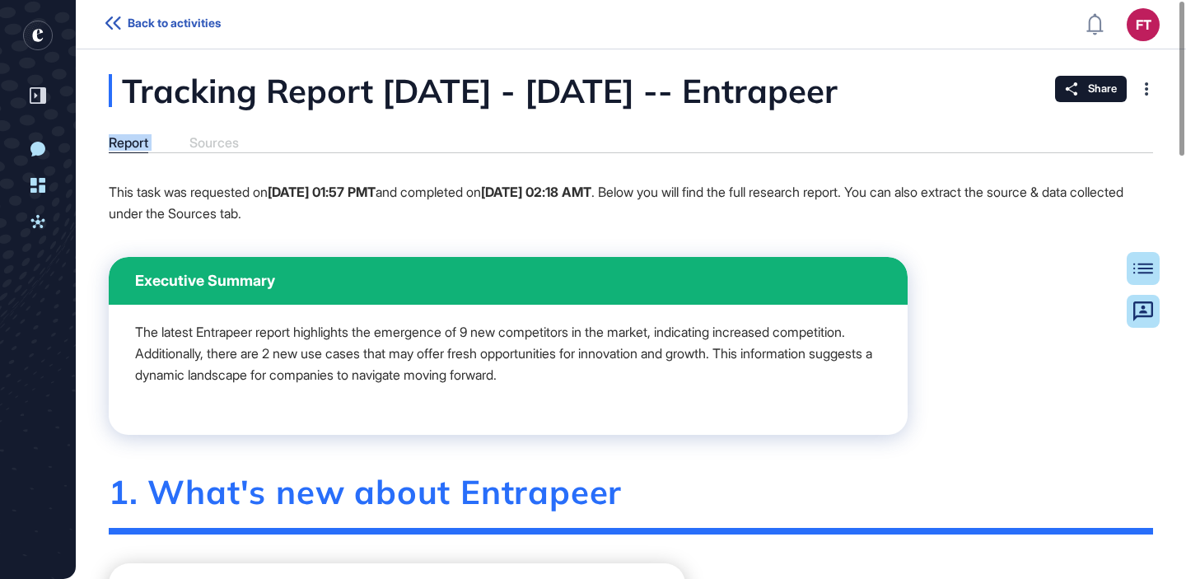
drag, startPoint x: 108, startPoint y: 144, endPoint x: 191, endPoint y: 144, distance: 83.2
click at [191, 144] on div "Report Sources" at bounding box center [631, 144] width 1044 height 18
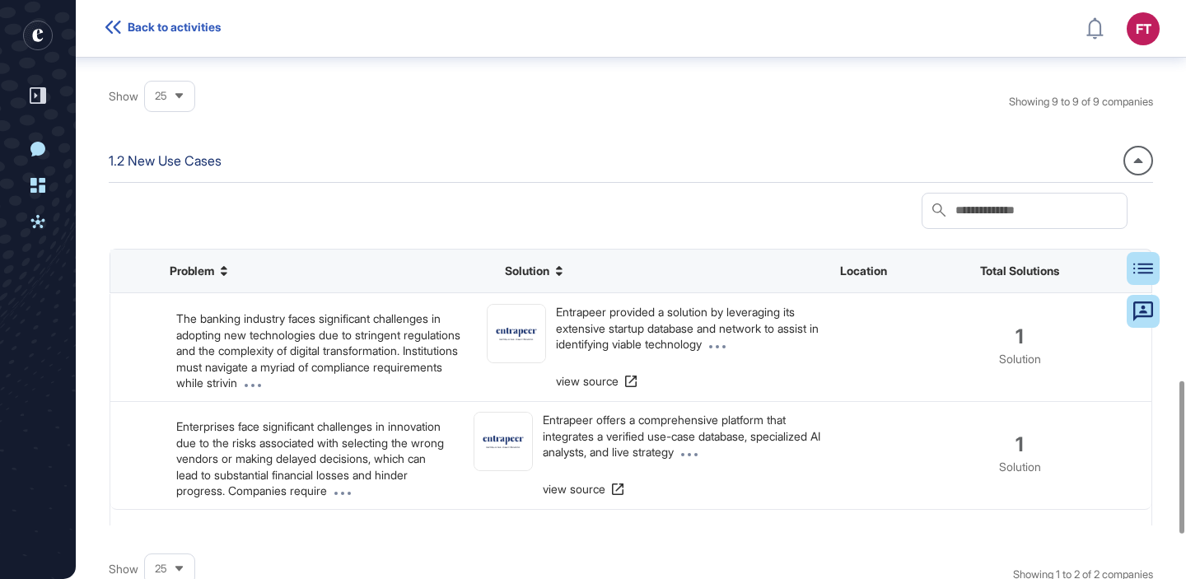
scroll to position [1610, 0]
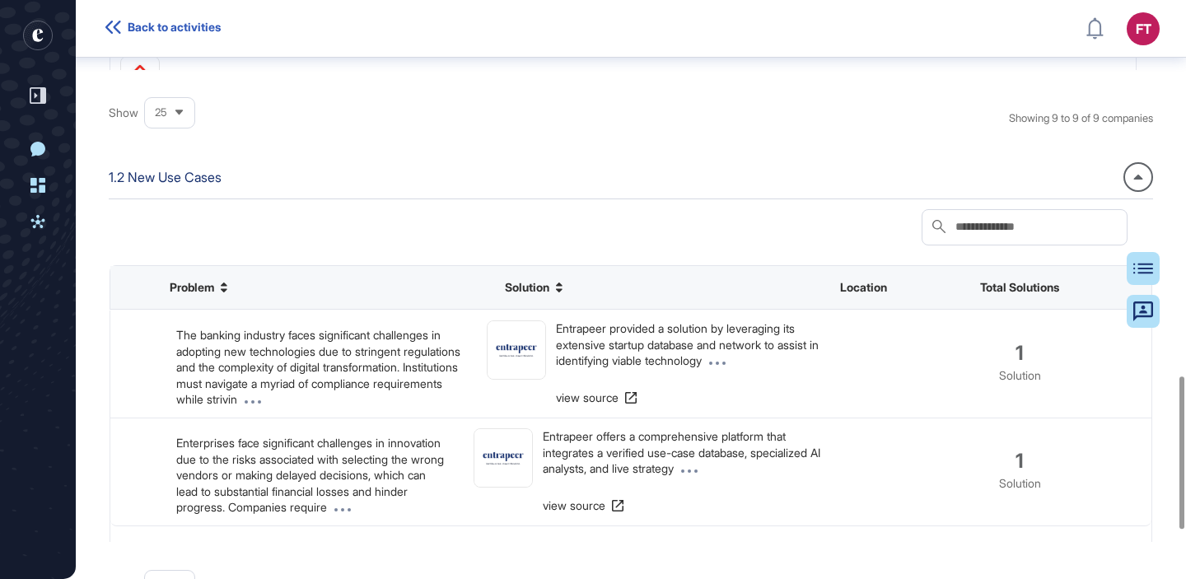
click at [1135, 188] on div at bounding box center [1138, 177] width 30 height 30
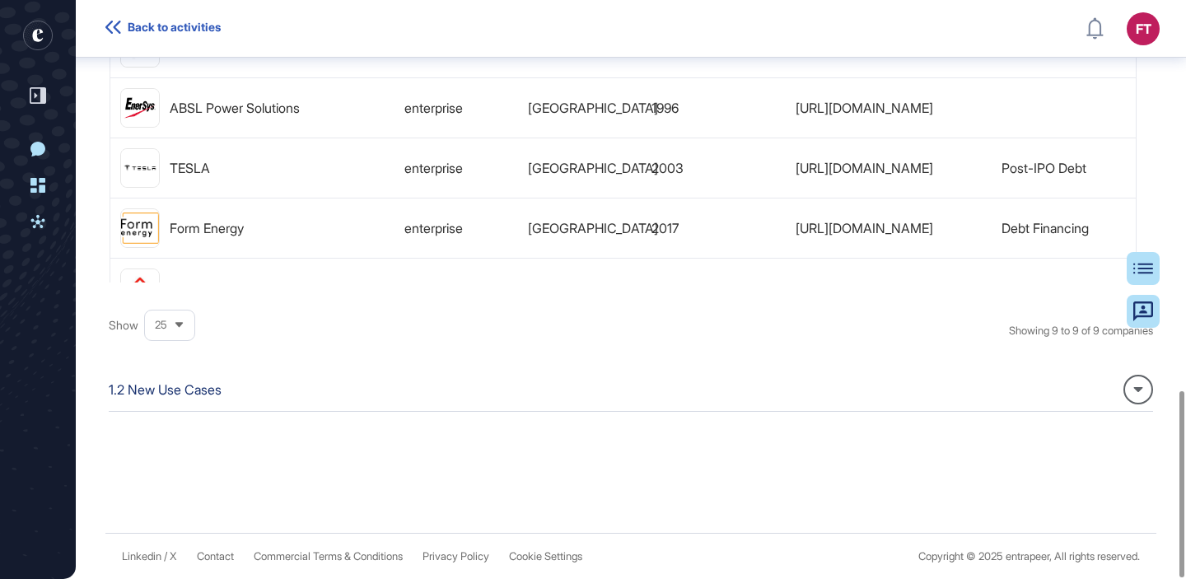
scroll to position [1214, 0]
click at [1136, 391] on icon at bounding box center [1138, 389] width 10 height 5
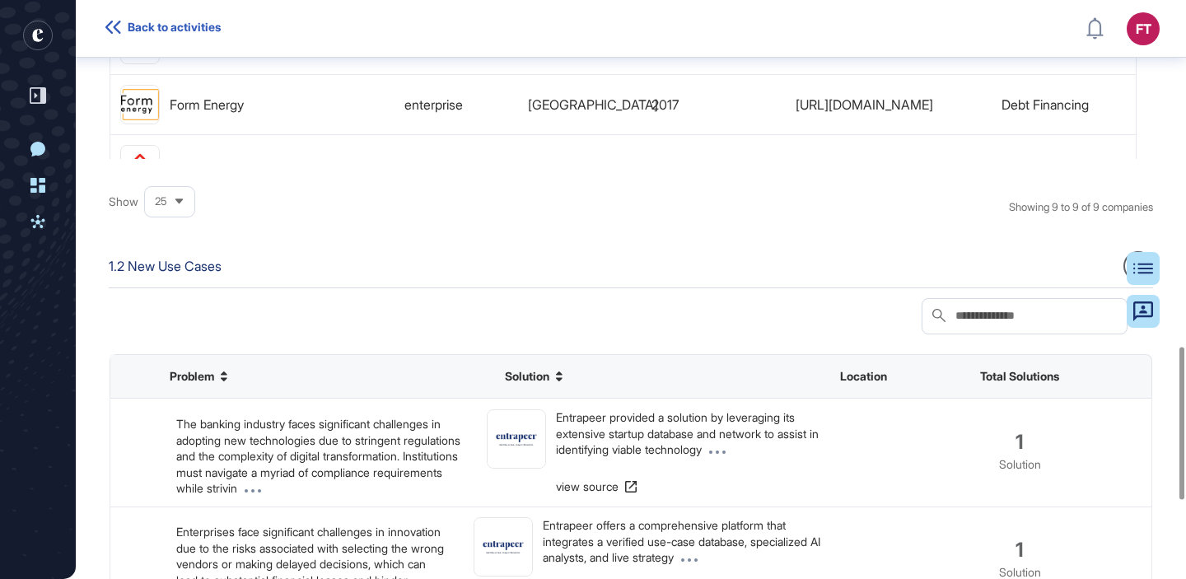
scroll to position [1314, 0]
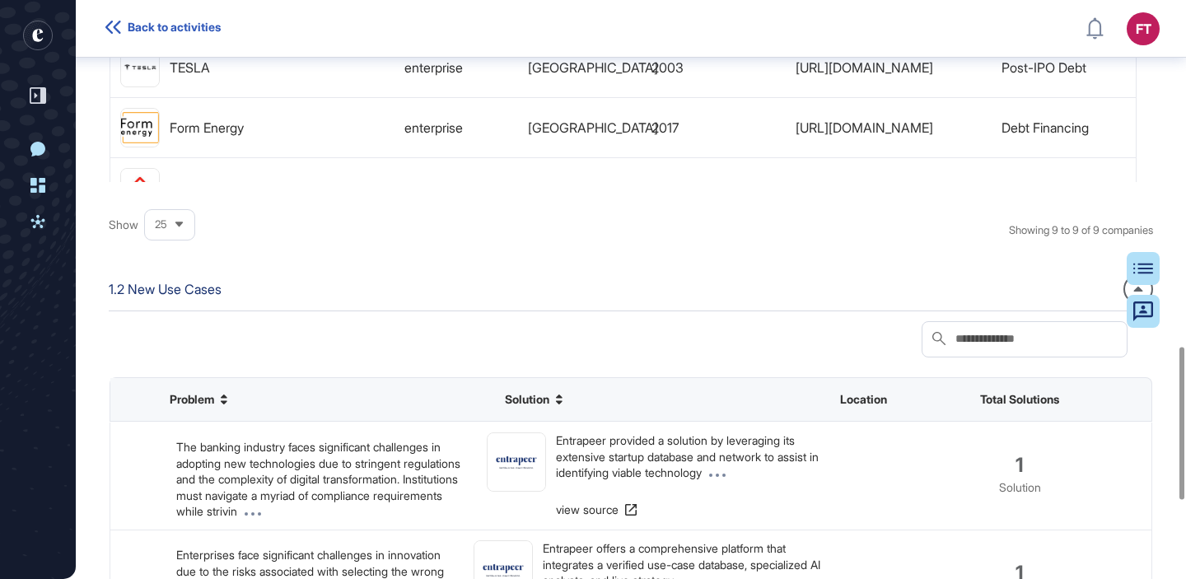
click at [177, 220] on icon at bounding box center [179, 224] width 11 height 11
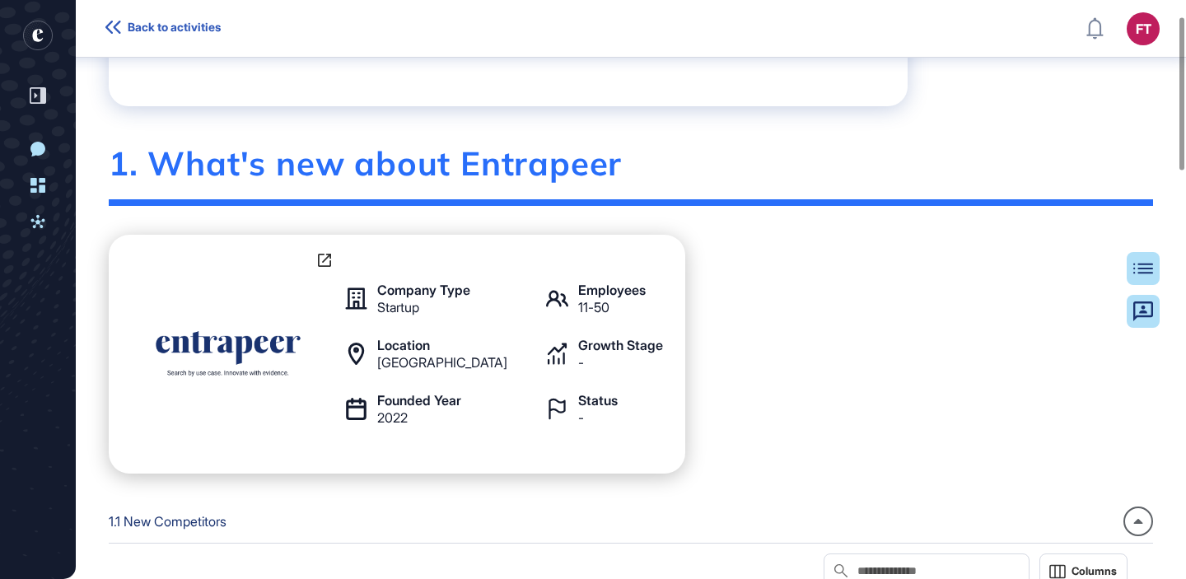
scroll to position [0, 0]
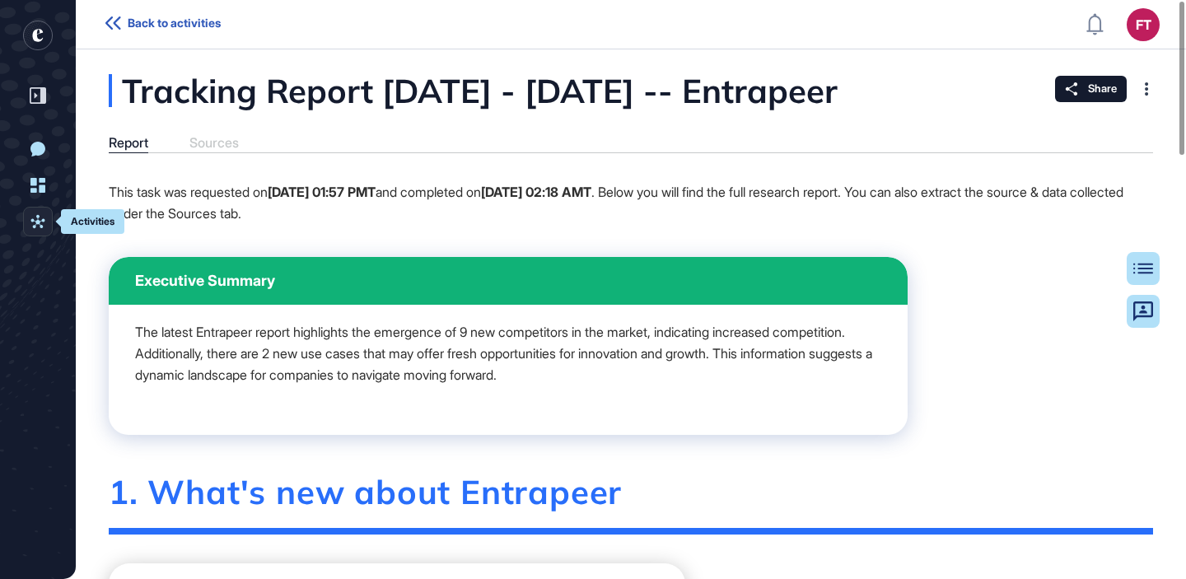
click at [37, 228] on icon at bounding box center [37, 221] width 15 height 15
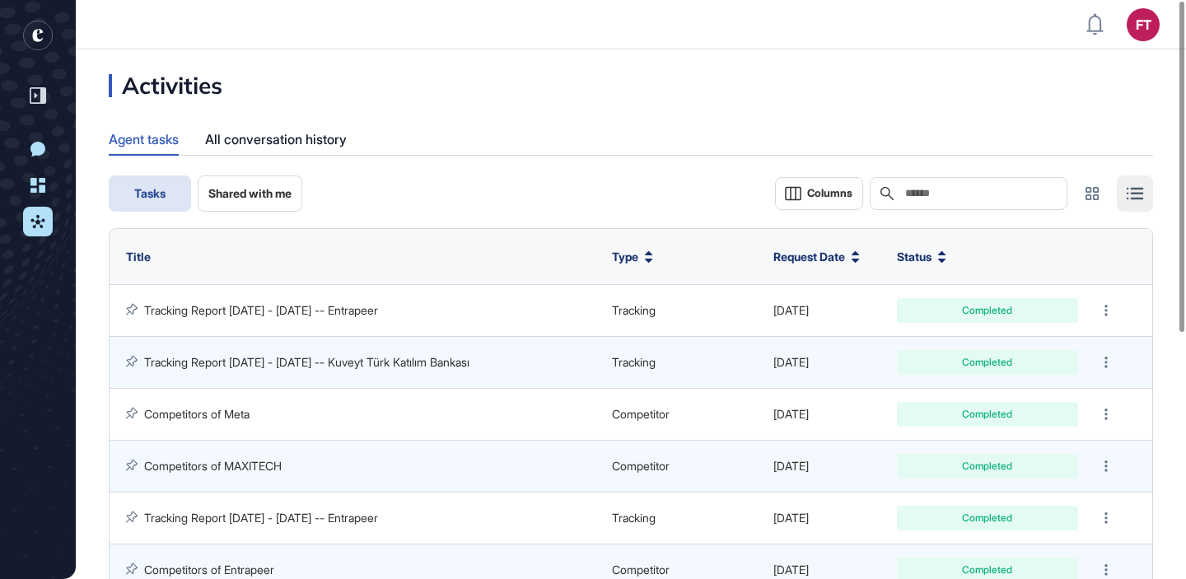
click at [268, 191] on span "Shared with me" at bounding box center [249, 193] width 83 height 13
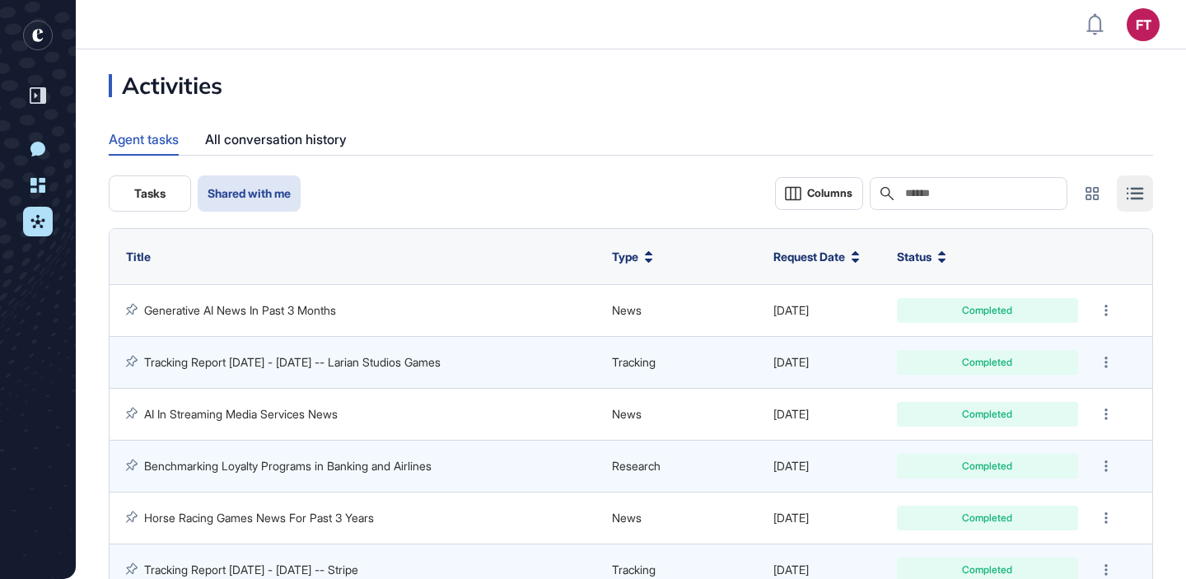
click at [744, 58] on div "Activities Agent tasks All conversation history Tasks Shared with me Columns Se…" at bounding box center [631, 411] width 1110 height 725
click at [516, 110] on div "Activities Agent tasks All conversation history Tasks Shared with me Columns Se…" at bounding box center [631, 412] width 1110 height 676
click at [30, 35] on rect "entrapeer-logo" at bounding box center [38, 36] width 30 height 30
